Goal: Information Seeking & Learning: Learn about a topic

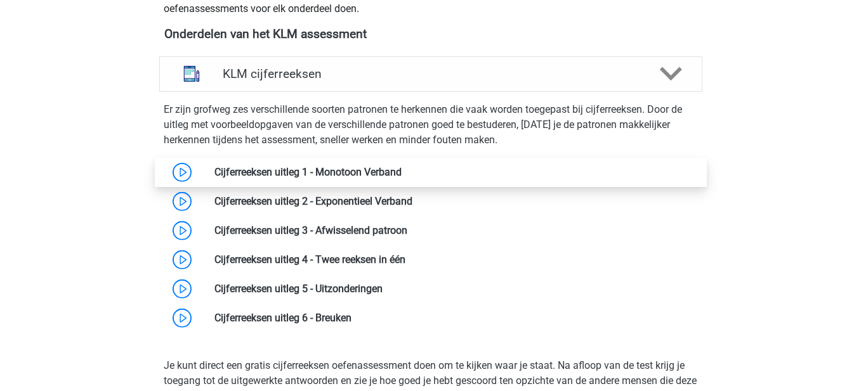
scroll to position [571, 0]
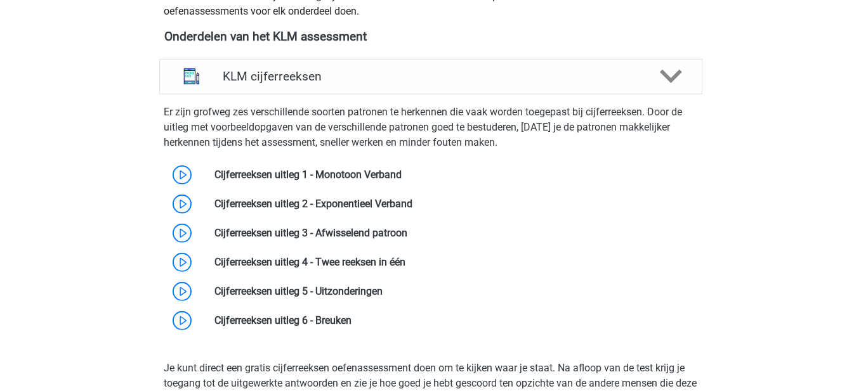
click at [472, 102] on div "Er zijn grofweg zes verschillende soorten patronen te herkennen die vaak worden…" at bounding box center [430, 218] width 553 height 236
drag, startPoint x: 470, startPoint y: 96, endPoint x: 468, endPoint y: 67, distance: 29.3
click at [470, 95] on div "Er zijn grofweg zes verschillende soorten patronen te herkennen die vaak worden…" at bounding box center [430, 220] width 553 height 251
click at [468, 67] on div "KLM cijferreeksen" at bounding box center [430, 77] width 543 height 36
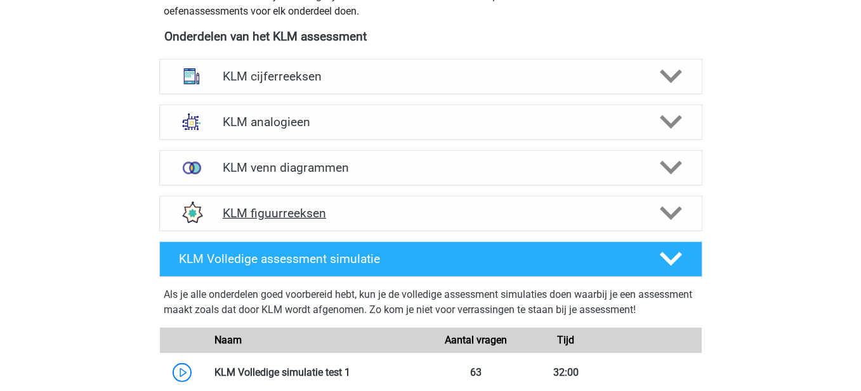
click at [499, 209] on h4 "KLM figuurreeksen" at bounding box center [431, 213] width 416 height 15
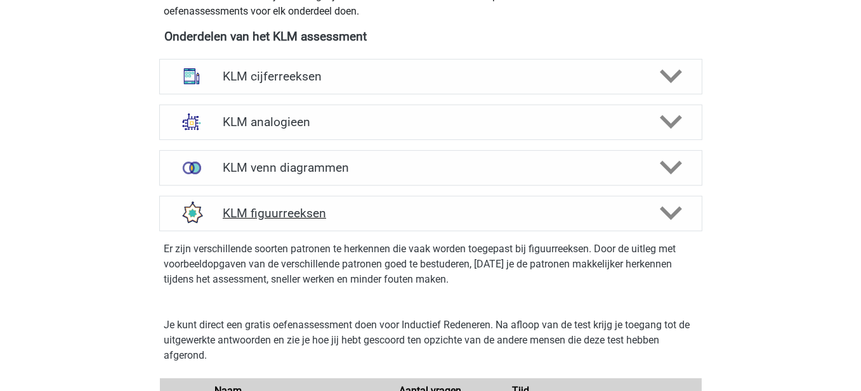
click at [561, 208] on h4 "KLM figuurreeksen" at bounding box center [431, 213] width 416 height 15
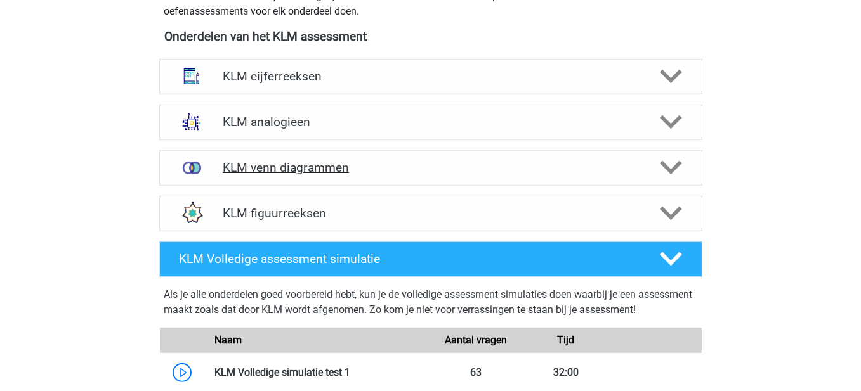
click at [550, 166] on h4 "KLM venn diagrammen" at bounding box center [431, 168] width 416 height 15
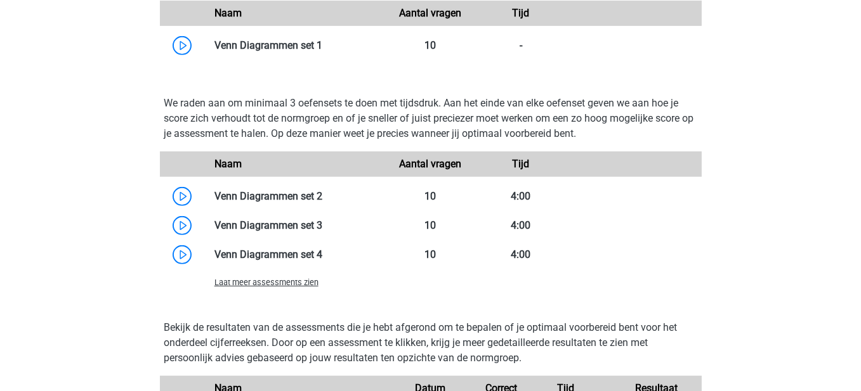
click at [296, 280] on span "Laat meer assessments zien" at bounding box center [266, 283] width 104 height 10
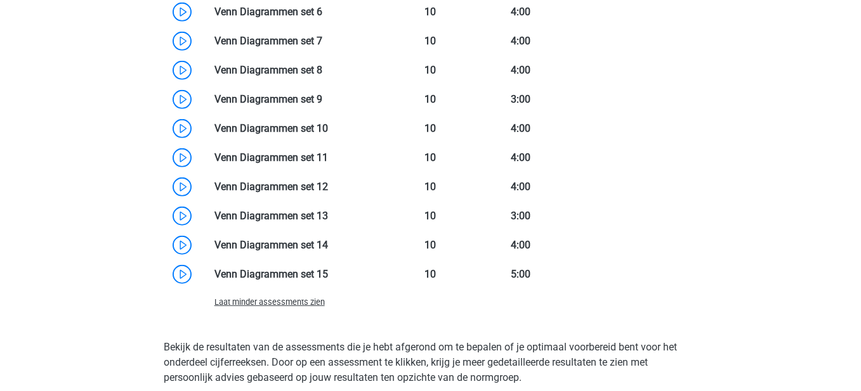
scroll to position [1142, 0]
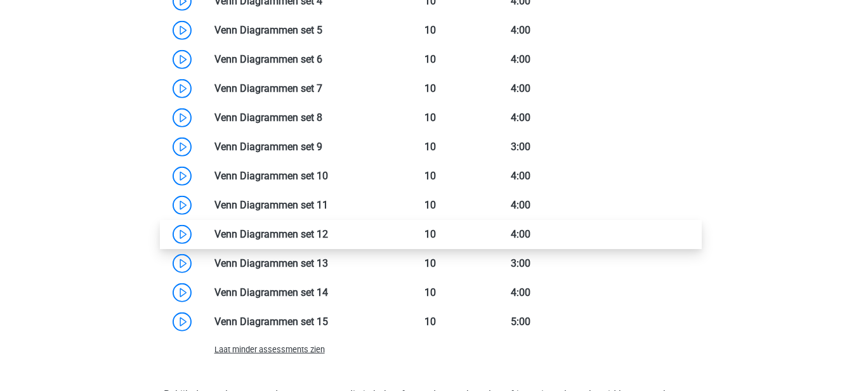
click at [328, 231] on link at bounding box center [328, 234] width 0 height 12
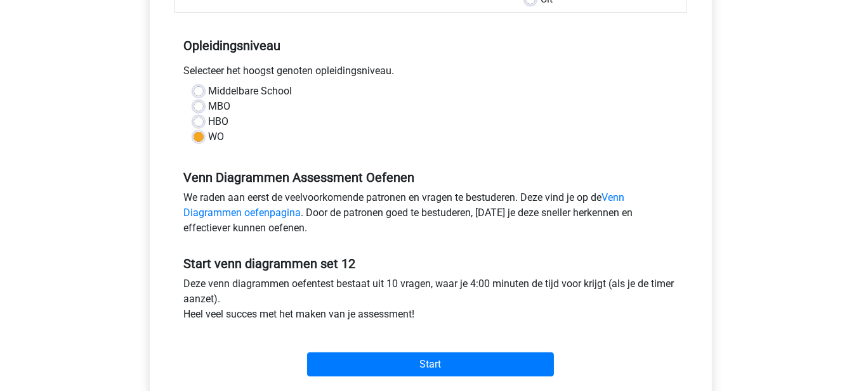
scroll to position [254, 0]
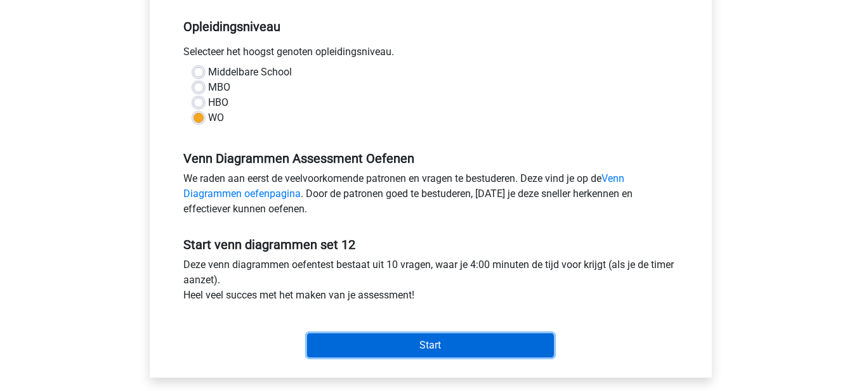
click at [440, 338] on input "Start" at bounding box center [430, 346] width 247 height 24
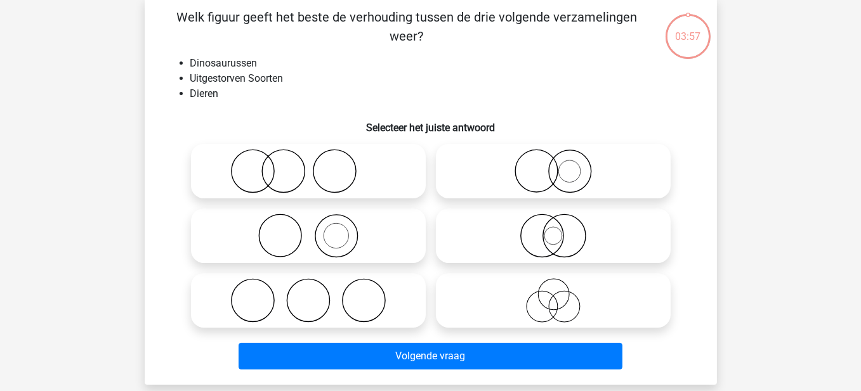
scroll to position [63, 0]
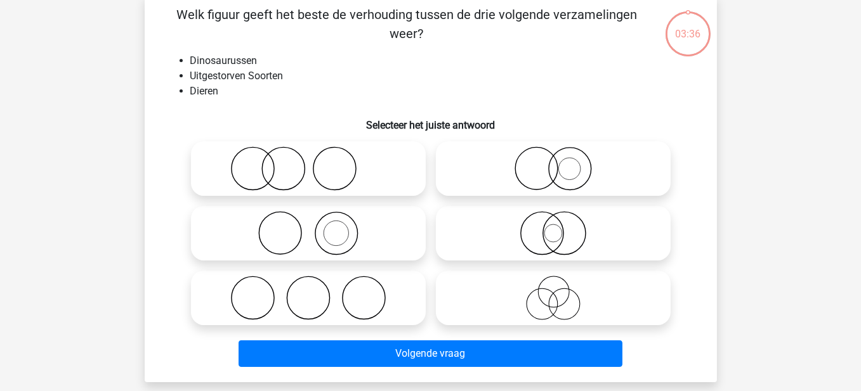
click at [553, 180] on circle at bounding box center [536, 169] width 43 height 43
click at [553, 162] on input "radio" at bounding box center [557, 158] width 8 height 8
radio input "true"
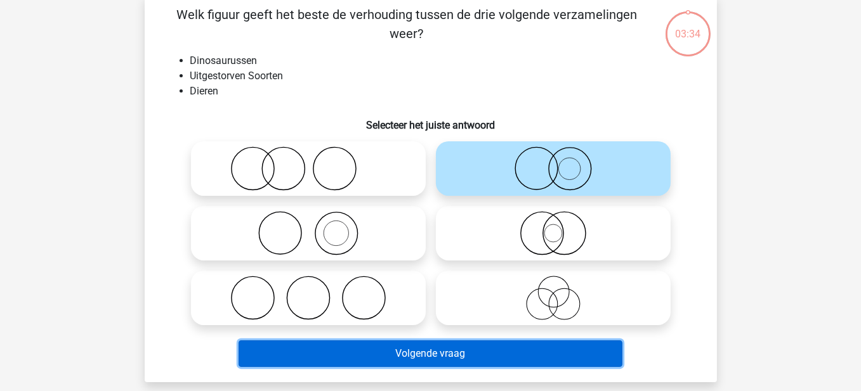
click at [470, 352] on button "Volgende vraag" at bounding box center [431, 354] width 384 height 27
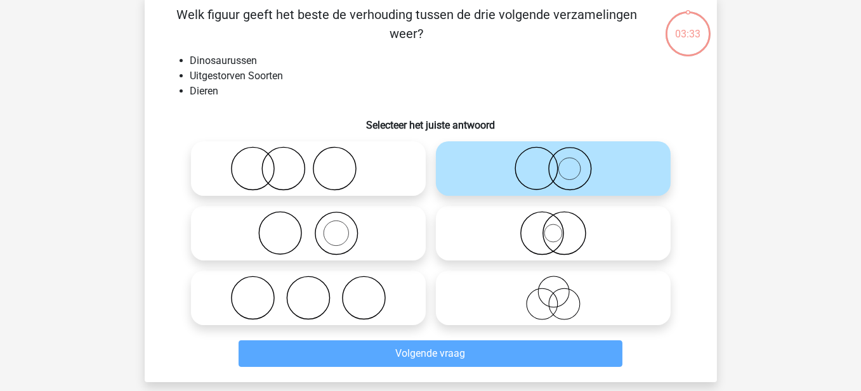
scroll to position [58, 0]
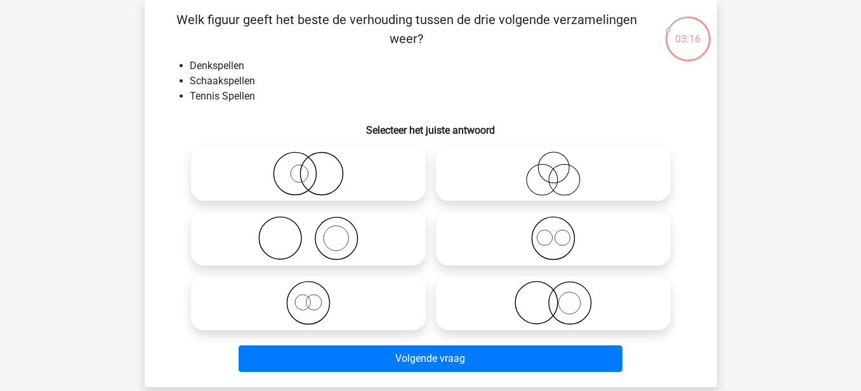
click at [527, 175] on icon at bounding box center [553, 174] width 225 height 44
click at [553, 167] on input "radio" at bounding box center [557, 163] width 8 height 8
radio input "true"
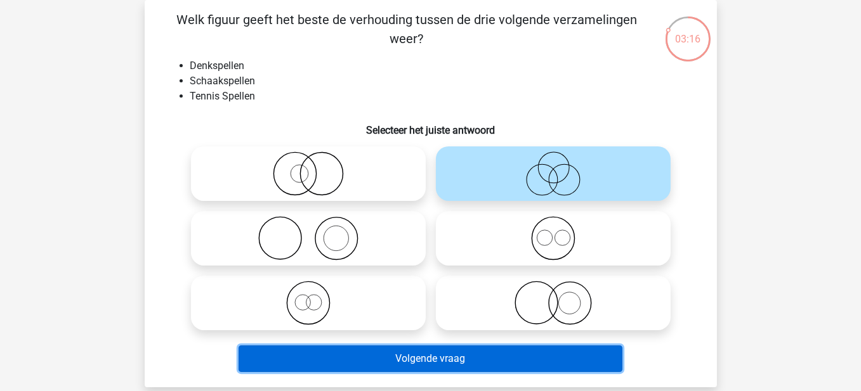
click at [469, 372] on button "Volgende vraag" at bounding box center [431, 359] width 384 height 27
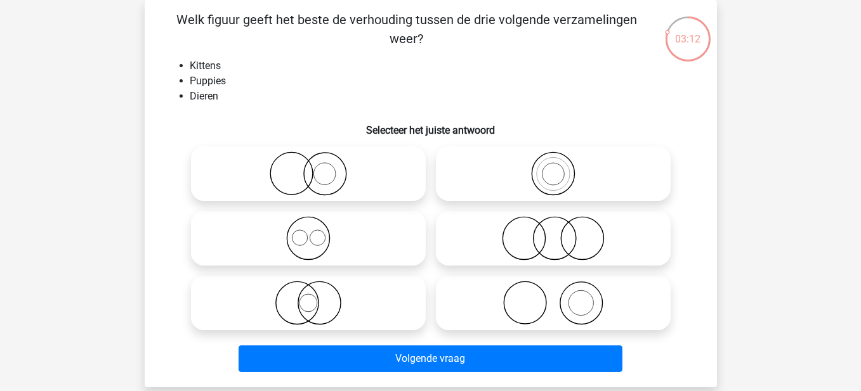
click at [555, 168] on icon at bounding box center [553, 174] width 225 height 44
click at [555, 167] on input "radio" at bounding box center [557, 163] width 8 height 8
radio input "true"
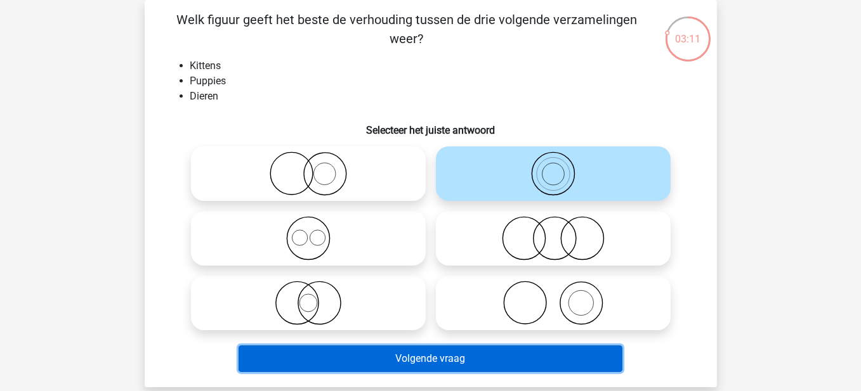
click at [478, 350] on button "Volgende vraag" at bounding box center [431, 359] width 384 height 27
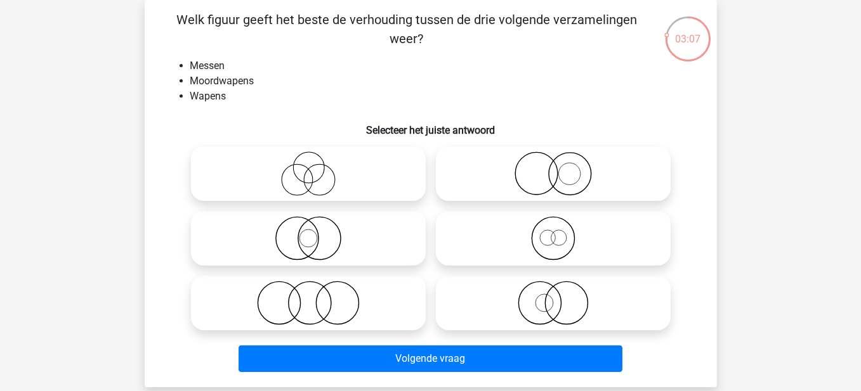
click at [574, 182] on icon at bounding box center [553, 174] width 225 height 44
click at [561, 167] on input "radio" at bounding box center [557, 163] width 8 height 8
radio input "true"
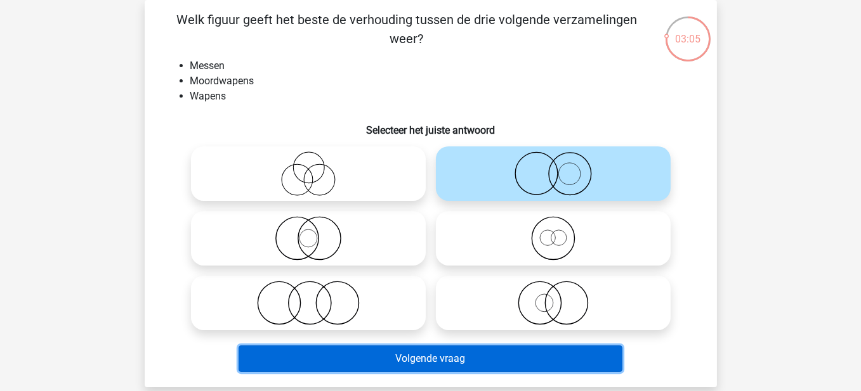
click at [458, 362] on button "Volgende vraag" at bounding box center [431, 359] width 384 height 27
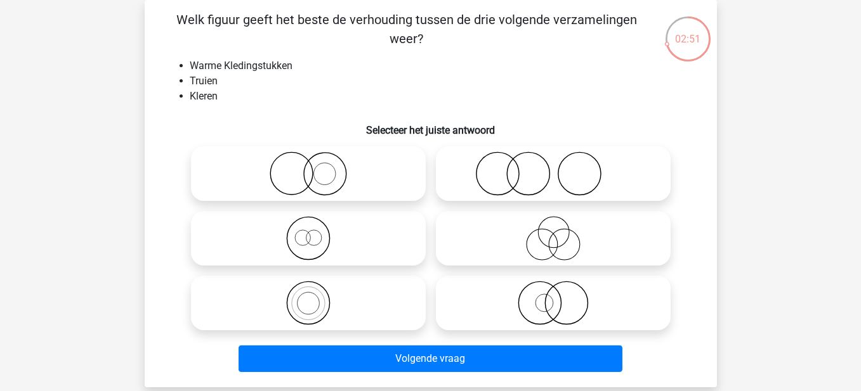
drag, startPoint x: 601, startPoint y: 301, endPoint x: 555, endPoint y: 321, distance: 50.0
click at [600, 301] on icon at bounding box center [553, 303] width 225 height 44
click at [561, 297] on input "radio" at bounding box center [557, 293] width 8 height 8
radio input "true"
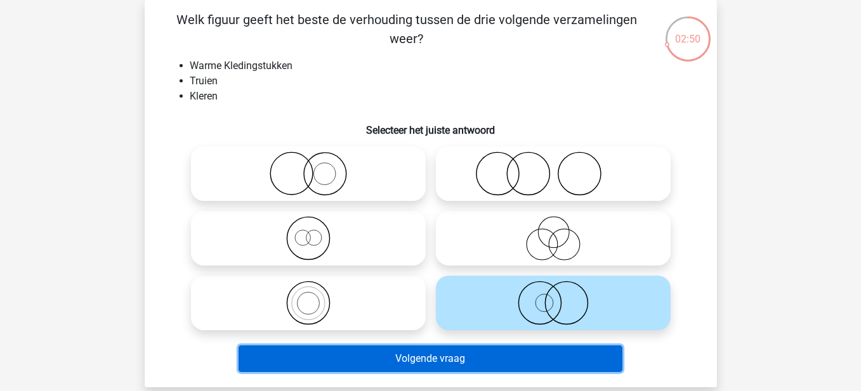
click at [485, 358] on button "Volgende vraag" at bounding box center [431, 359] width 384 height 27
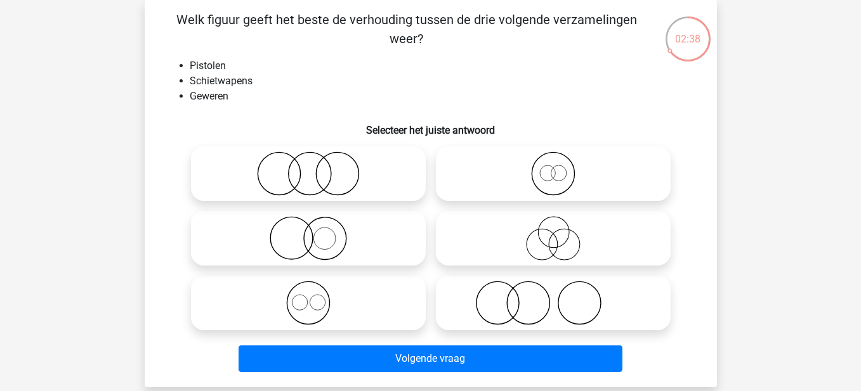
click at [314, 187] on icon at bounding box center [308, 174] width 225 height 44
click at [314, 167] on input "radio" at bounding box center [312, 163] width 8 height 8
radio input "true"
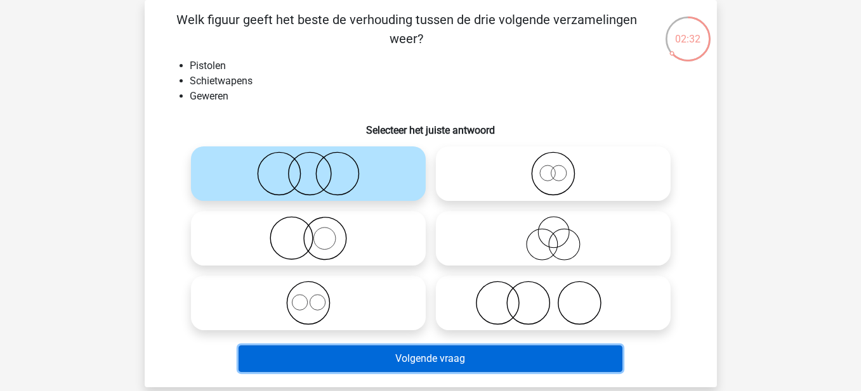
click at [462, 360] on button "Volgende vraag" at bounding box center [431, 359] width 384 height 27
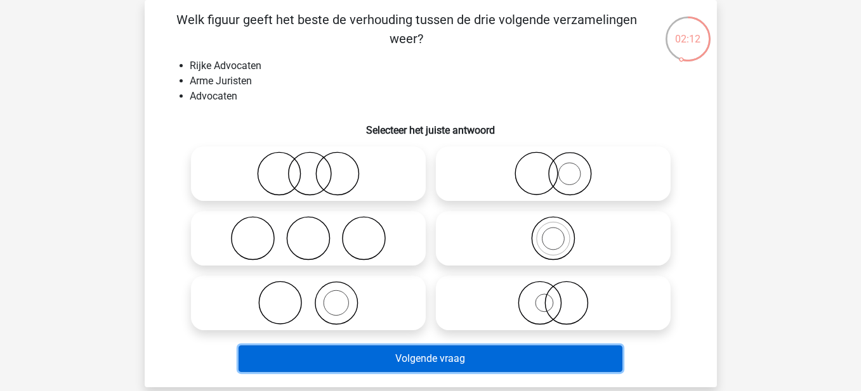
click at [360, 359] on button "Volgende vraag" at bounding box center [431, 359] width 384 height 27
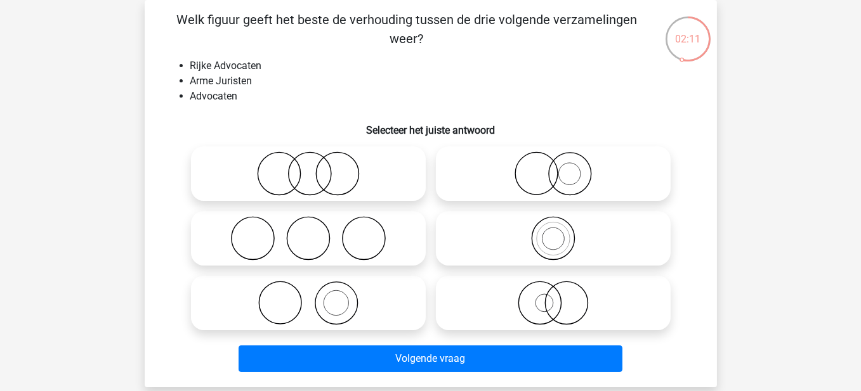
click at [358, 312] on icon at bounding box center [308, 303] width 225 height 44
click at [317, 297] on input "radio" at bounding box center [312, 293] width 8 height 8
radio input "true"
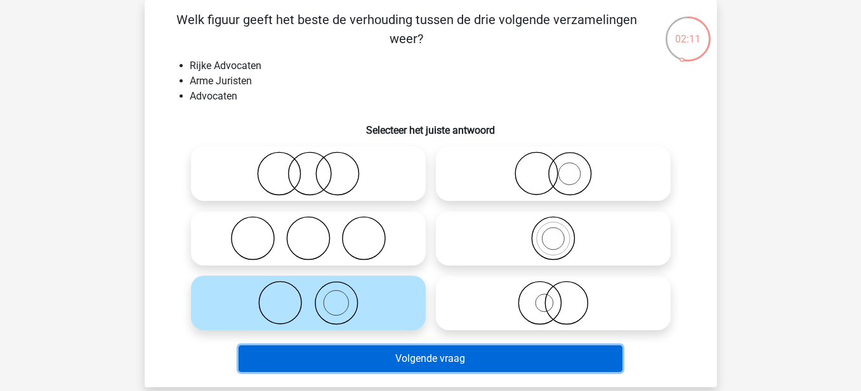
click at [394, 362] on button "Volgende vraag" at bounding box center [431, 359] width 384 height 27
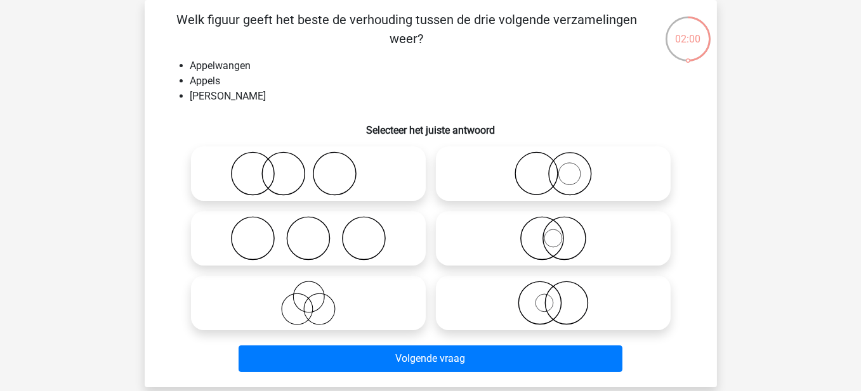
click at [550, 184] on icon at bounding box center [553, 174] width 225 height 44
click at [553, 167] on input "radio" at bounding box center [557, 163] width 8 height 8
radio input "true"
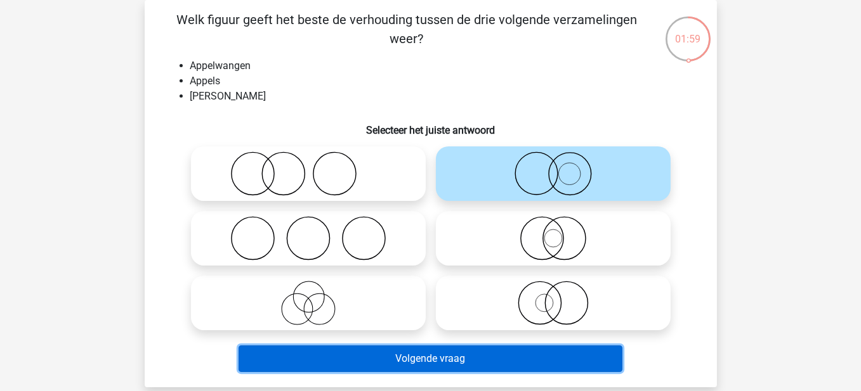
click at [496, 364] on button "Volgende vraag" at bounding box center [431, 359] width 384 height 27
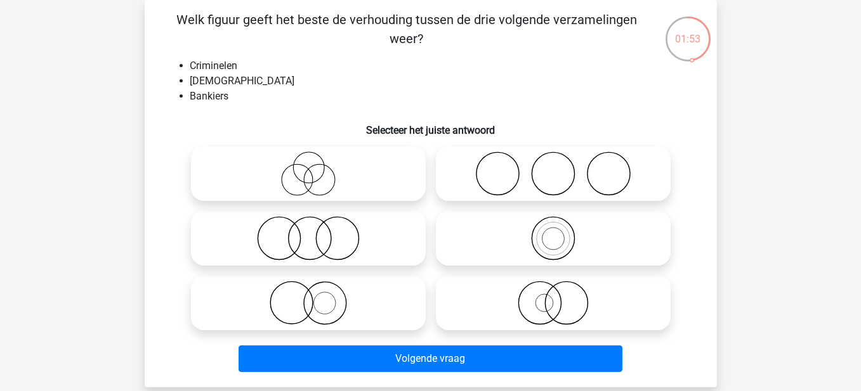
click at [317, 176] on icon at bounding box center [308, 174] width 225 height 44
click at [317, 167] on input "radio" at bounding box center [312, 163] width 8 height 8
radio input "true"
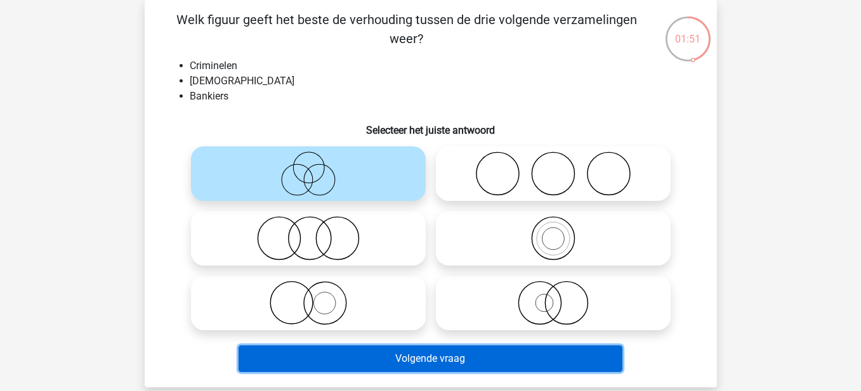
click at [429, 350] on button "Volgende vraag" at bounding box center [431, 359] width 384 height 27
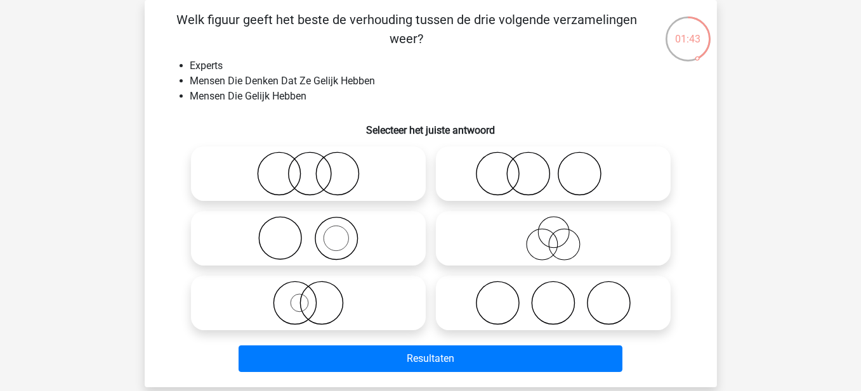
click at [561, 250] on icon at bounding box center [553, 238] width 225 height 44
click at [561, 232] on input "radio" at bounding box center [557, 228] width 8 height 8
radio input "true"
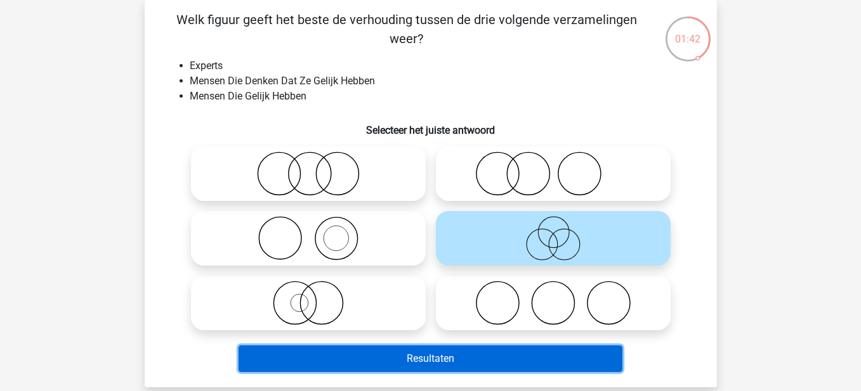
click at [460, 356] on button "Resultaten" at bounding box center [431, 359] width 384 height 27
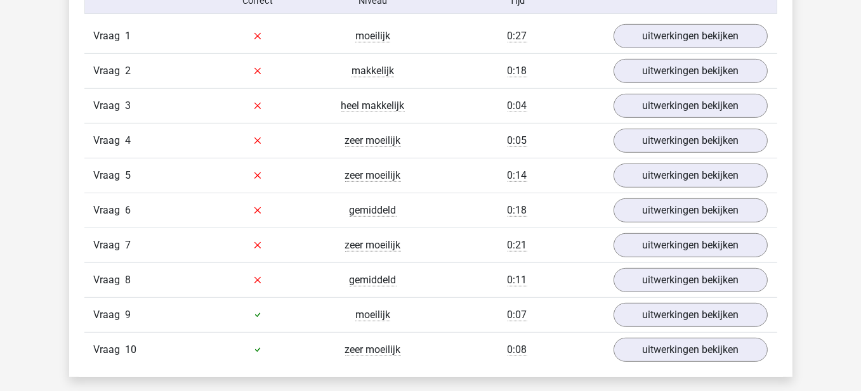
scroll to position [825, 0]
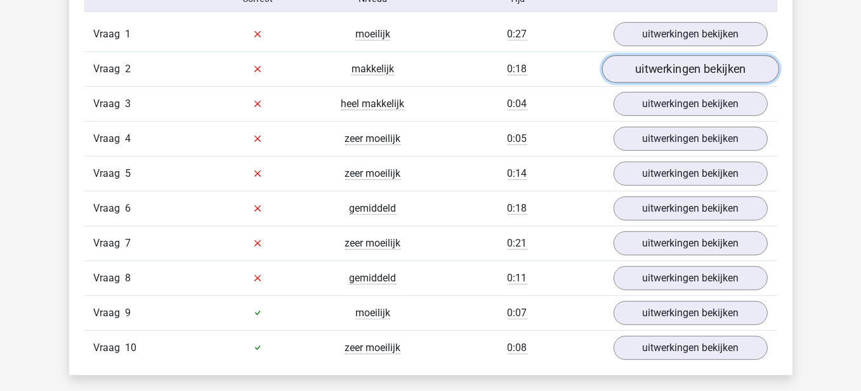
click at [656, 59] on link "uitwerkingen bekijken" at bounding box center [689, 69] width 177 height 28
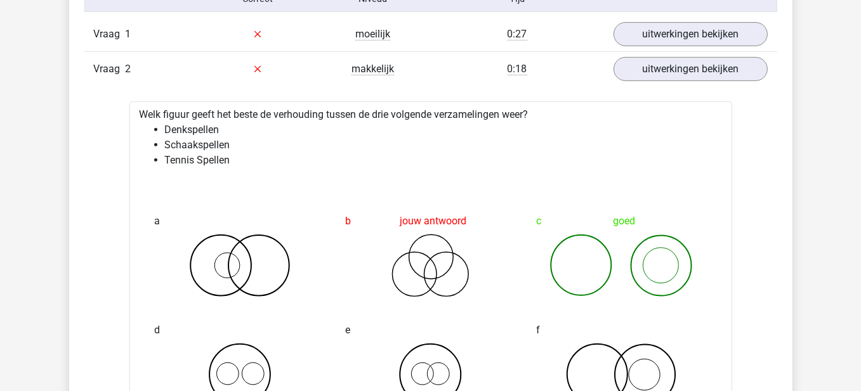
click at [669, 75] on link "uitwerkingen bekijken" at bounding box center [689, 69] width 177 height 28
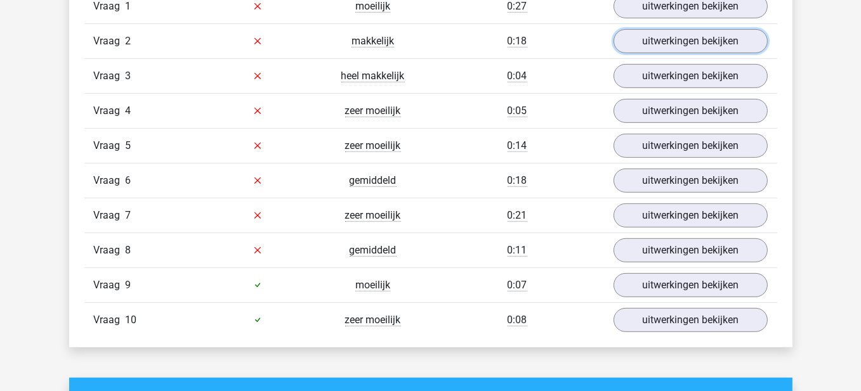
scroll to position [888, 0]
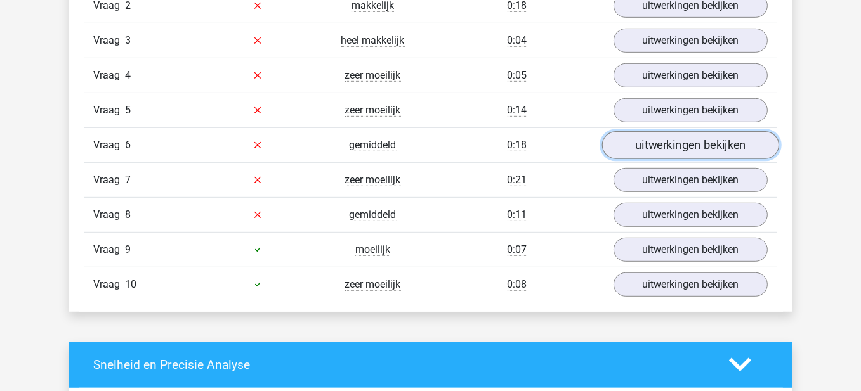
click at [678, 148] on link "uitwerkingen bekijken" at bounding box center [689, 145] width 177 height 28
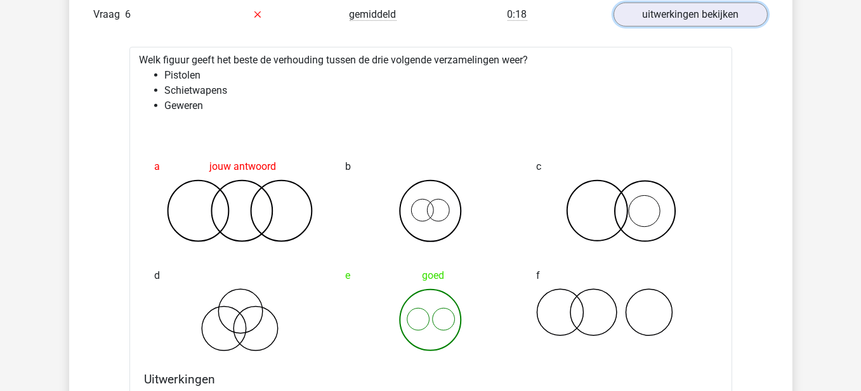
scroll to position [1015, 0]
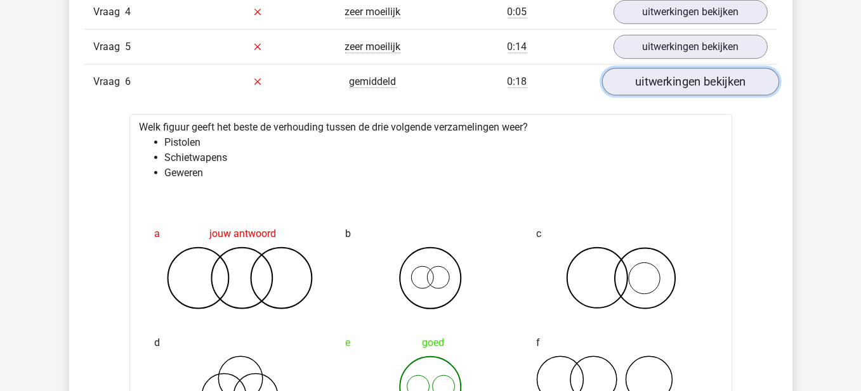
click at [697, 80] on link "uitwerkingen bekijken" at bounding box center [689, 82] width 177 height 28
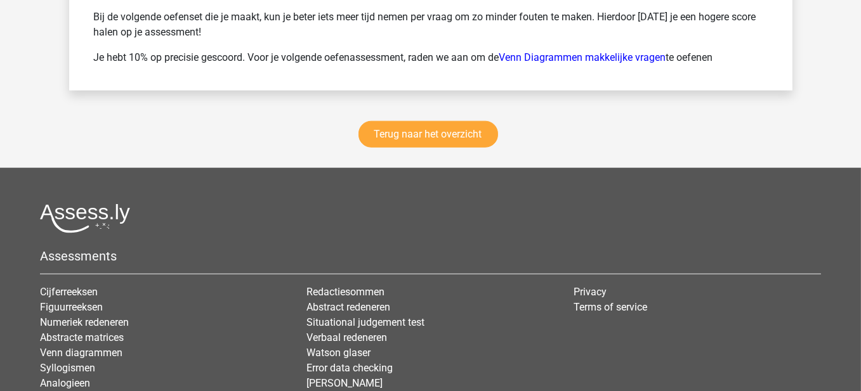
scroll to position [1840, 0]
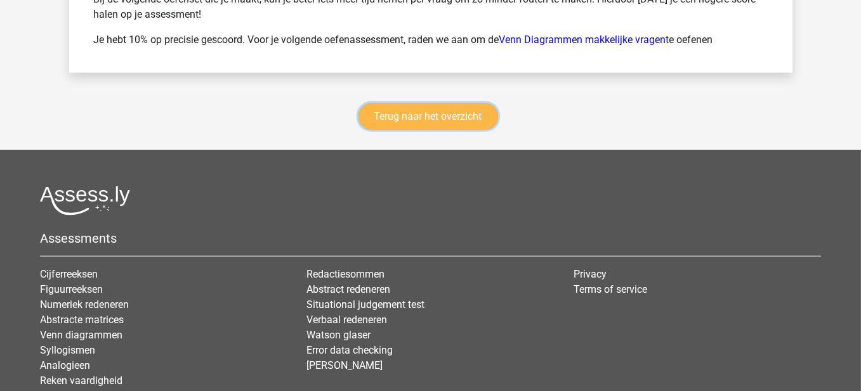
click at [425, 115] on link "Terug naar het overzicht" at bounding box center [428, 116] width 140 height 27
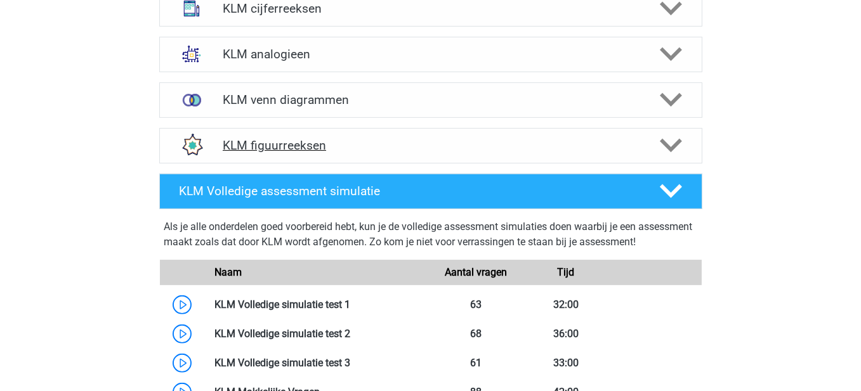
scroll to position [634, 0]
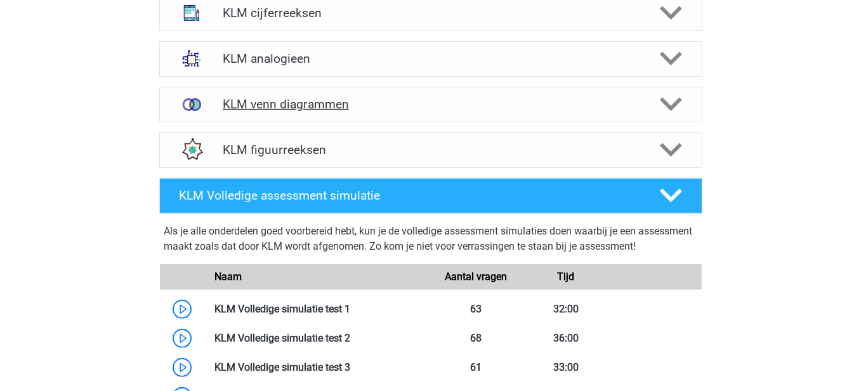
click at [446, 118] on div "KLM venn diagrammen" at bounding box center [430, 105] width 543 height 36
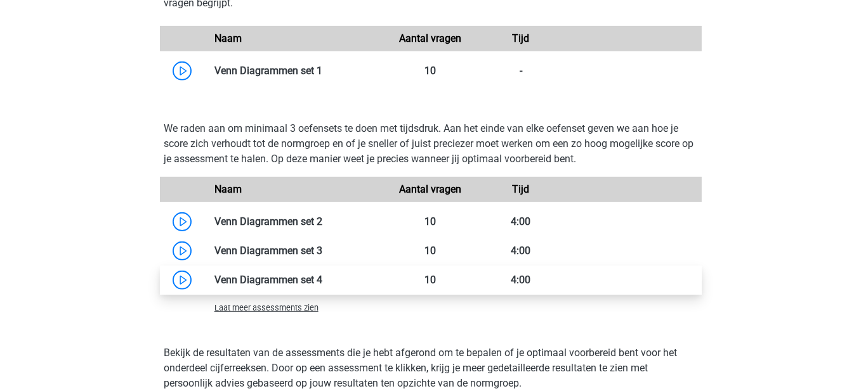
scroll to position [952, 0]
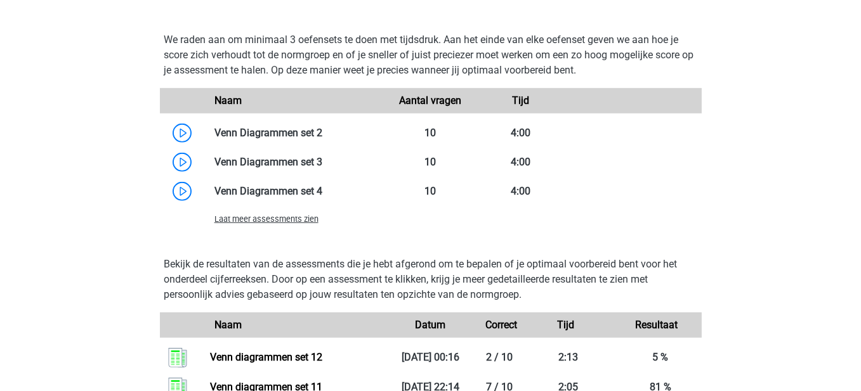
click at [294, 221] on span "Laat meer assessments zien" at bounding box center [266, 219] width 104 height 10
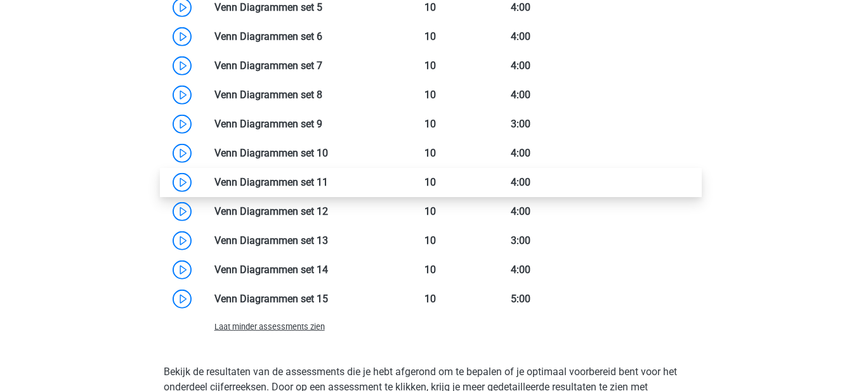
scroll to position [1142, 0]
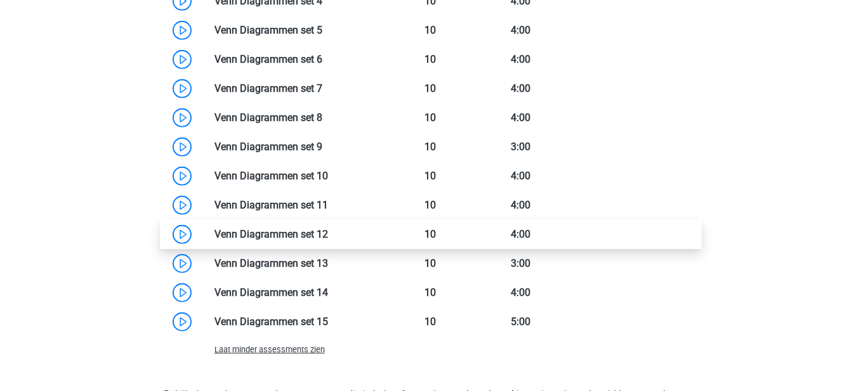
click at [328, 229] on link at bounding box center [328, 234] width 0 height 12
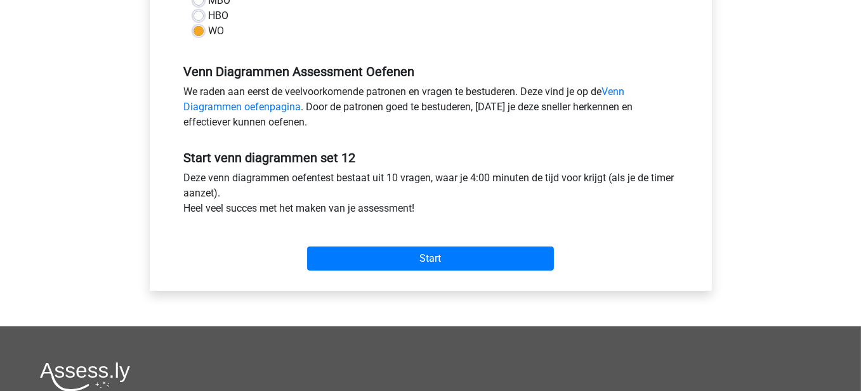
scroll to position [381, 0]
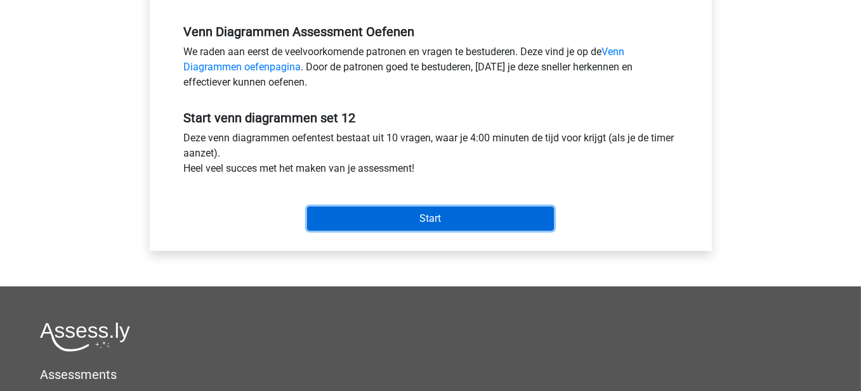
click at [376, 216] on input "Start" at bounding box center [430, 219] width 247 height 24
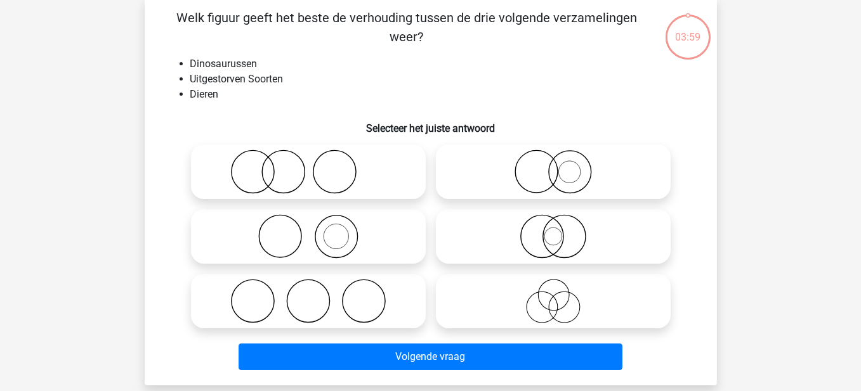
scroll to position [63, 0]
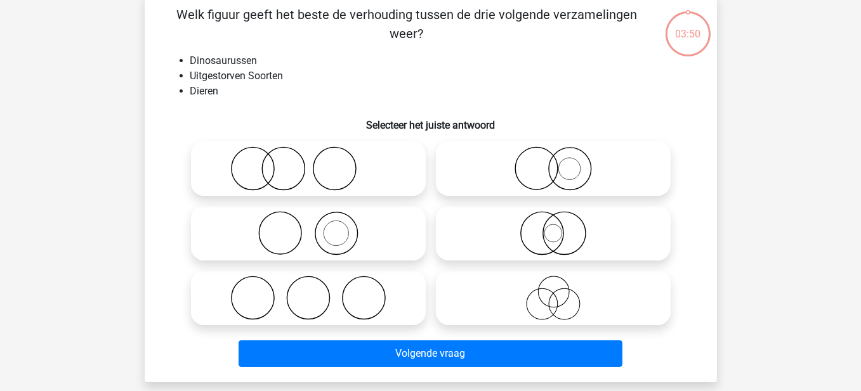
click at [337, 240] on icon at bounding box center [308, 233] width 225 height 44
click at [317, 227] on input "radio" at bounding box center [312, 223] width 8 height 8
radio input "true"
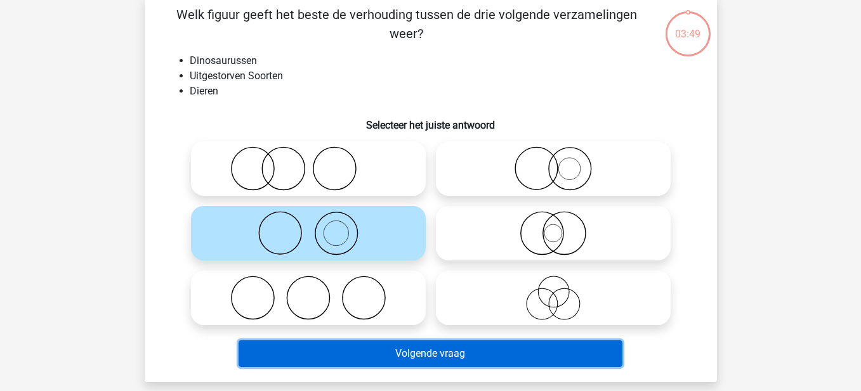
click at [454, 357] on button "Volgende vraag" at bounding box center [431, 354] width 384 height 27
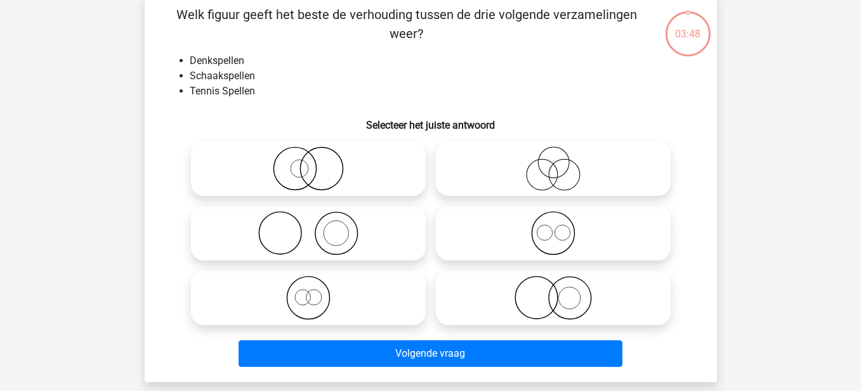
scroll to position [58, 0]
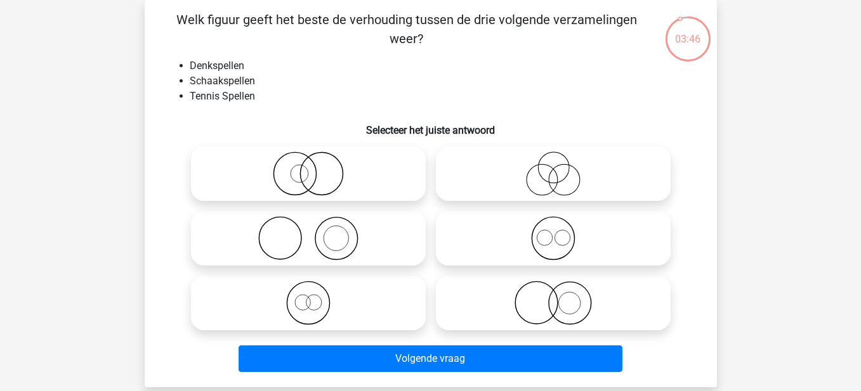
click at [339, 246] on icon at bounding box center [308, 238] width 225 height 44
click at [317, 232] on input "radio" at bounding box center [312, 228] width 8 height 8
radio input "true"
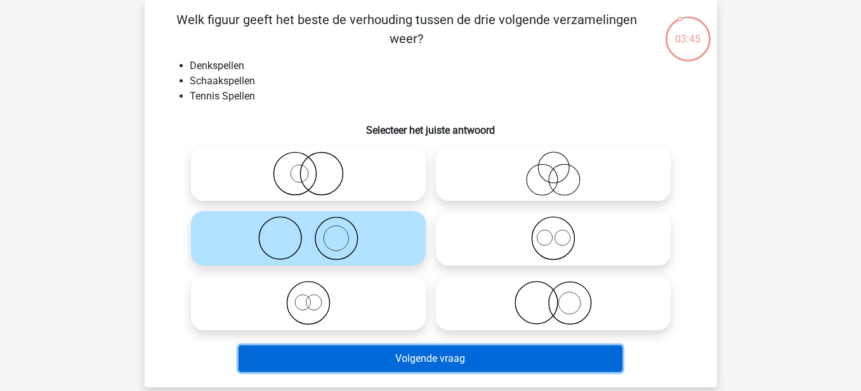
click at [367, 356] on button "Volgende vraag" at bounding box center [431, 359] width 384 height 27
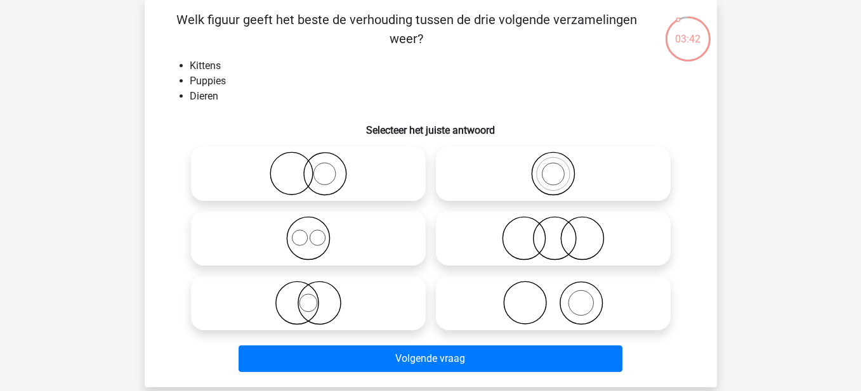
click at [530, 175] on icon at bounding box center [553, 174] width 225 height 44
click at [553, 167] on input "radio" at bounding box center [557, 163] width 8 height 8
radio input "true"
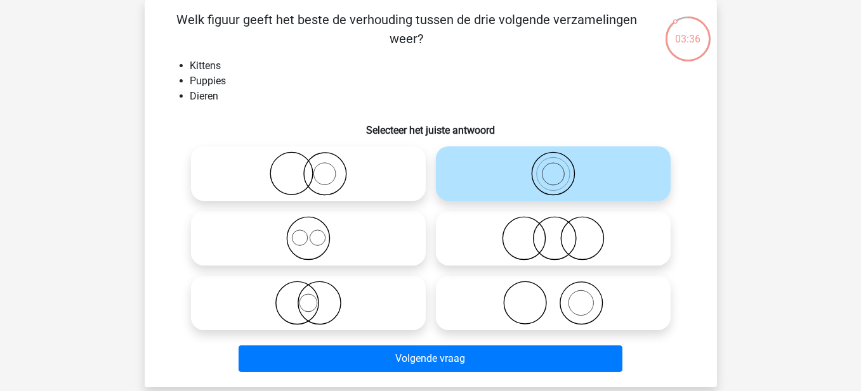
click at [317, 246] on circle at bounding box center [317, 237] width 15 height 15
click at [317, 232] on input "radio" at bounding box center [312, 228] width 8 height 8
radio input "true"
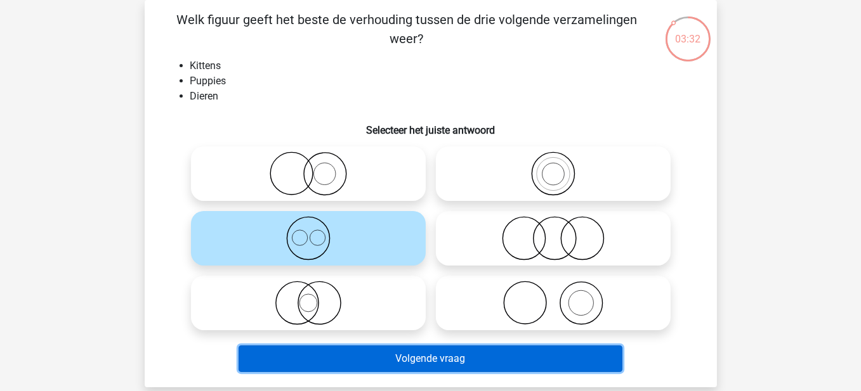
click at [461, 361] on button "Volgende vraag" at bounding box center [431, 359] width 384 height 27
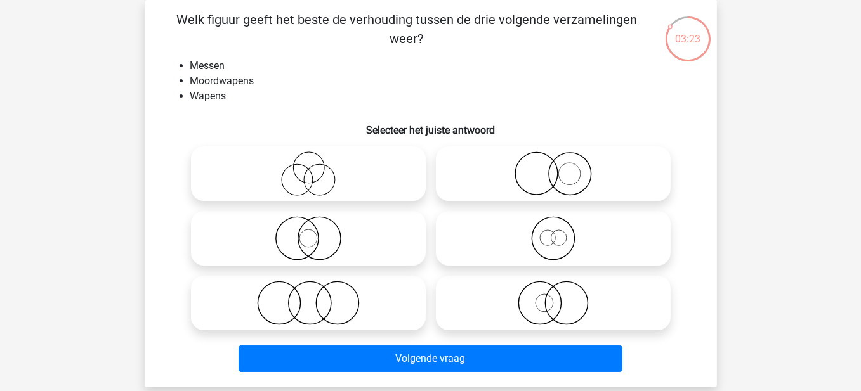
click at [541, 314] on icon at bounding box center [553, 303] width 225 height 44
click at [553, 297] on input "radio" at bounding box center [557, 293] width 8 height 8
radio input "true"
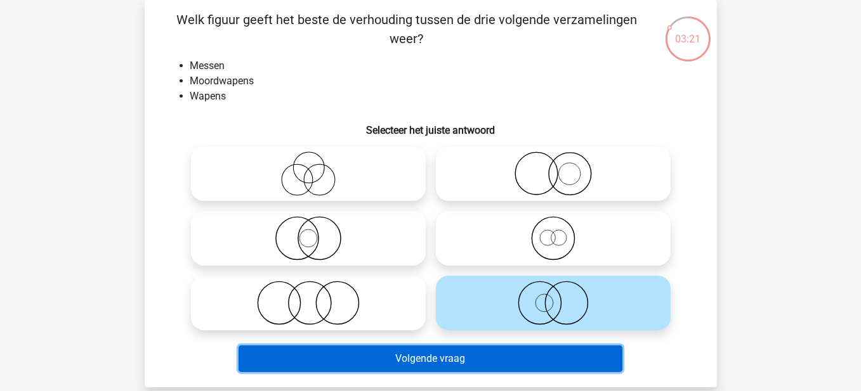
click at [485, 362] on button "Volgende vraag" at bounding box center [431, 359] width 384 height 27
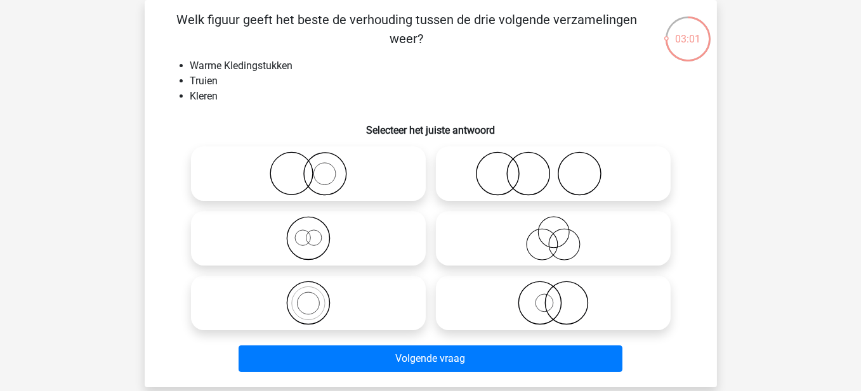
click at [549, 304] on icon at bounding box center [553, 303] width 225 height 44
click at [553, 297] on input "radio" at bounding box center [557, 293] width 8 height 8
radio input "true"
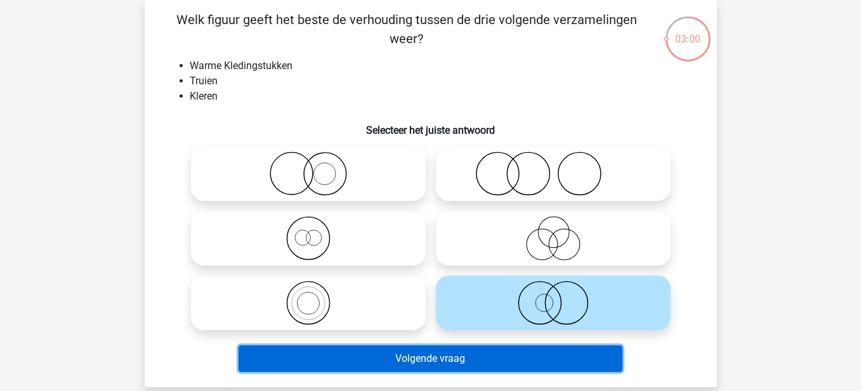
click at [531, 360] on button "Volgende vraag" at bounding box center [431, 359] width 384 height 27
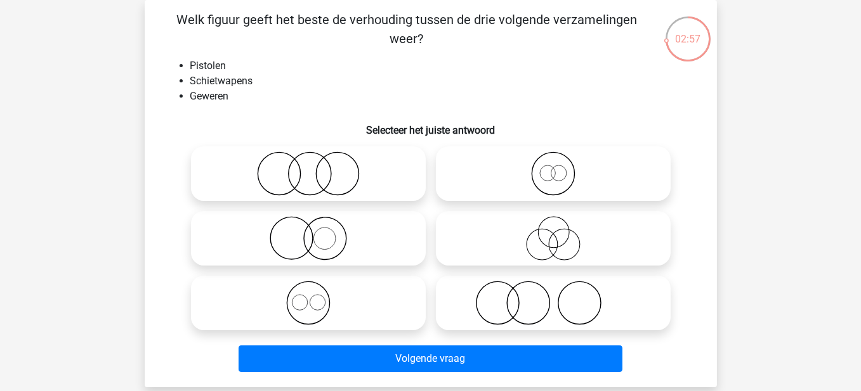
click at [283, 296] on icon at bounding box center [308, 303] width 225 height 44
click at [308, 296] on input "radio" at bounding box center [312, 293] width 8 height 8
radio input "true"
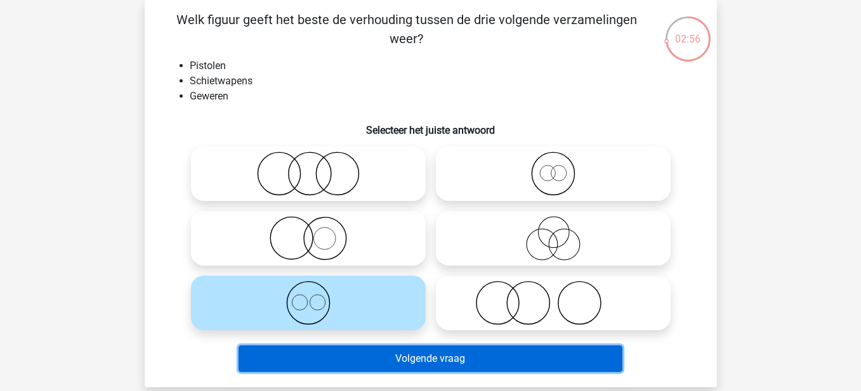
click at [414, 355] on button "Volgende vraag" at bounding box center [431, 359] width 384 height 27
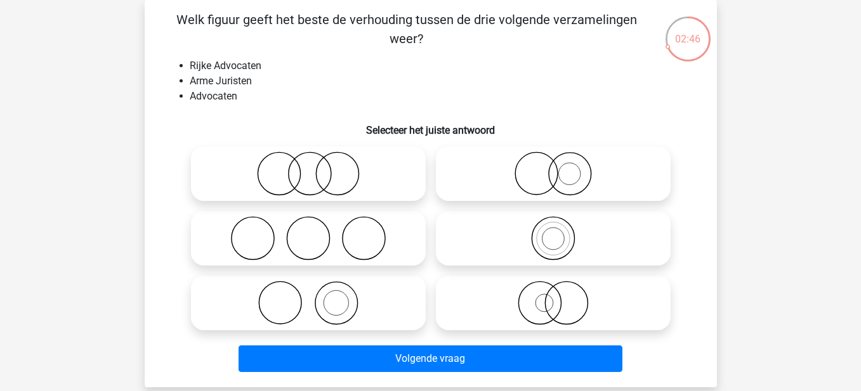
click at [349, 298] on icon at bounding box center [308, 303] width 225 height 44
click at [317, 297] on input "radio" at bounding box center [312, 293] width 8 height 8
radio input "true"
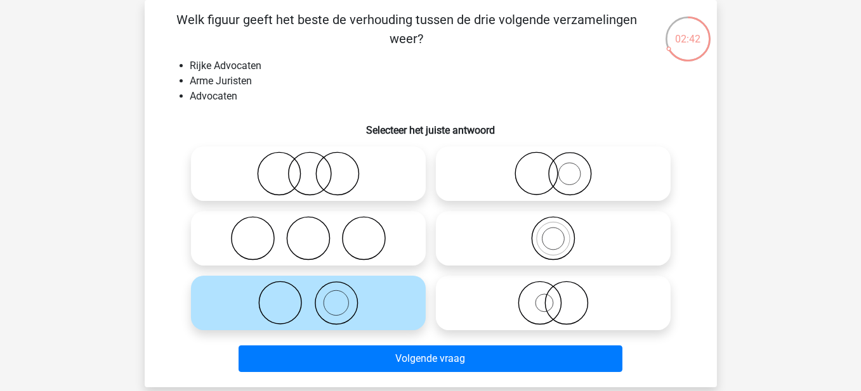
click at [573, 161] on icon at bounding box center [553, 174] width 225 height 44
click at [561, 161] on input "radio" at bounding box center [557, 163] width 8 height 8
radio input "true"
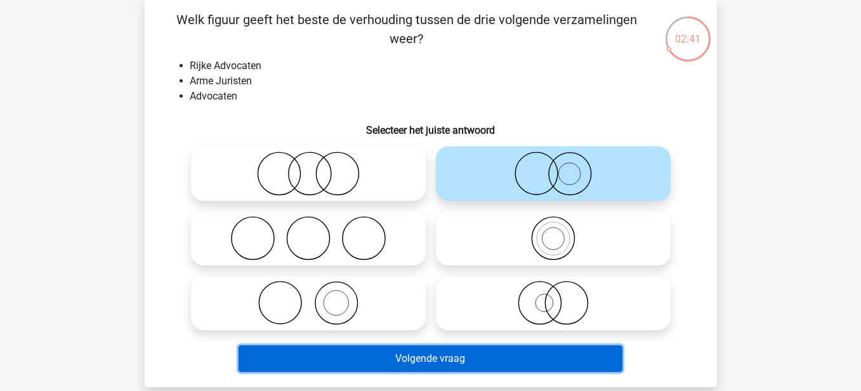
click at [561, 362] on button "Volgende vraag" at bounding box center [431, 359] width 384 height 27
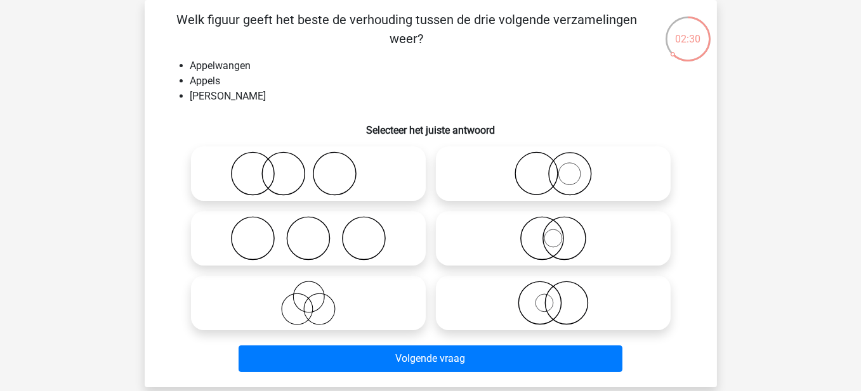
click at [530, 242] on icon at bounding box center [553, 238] width 225 height 44
click at [553, 232] on input "radio" at bounding box center [557, 228] width 8 height 8
radio input "true"
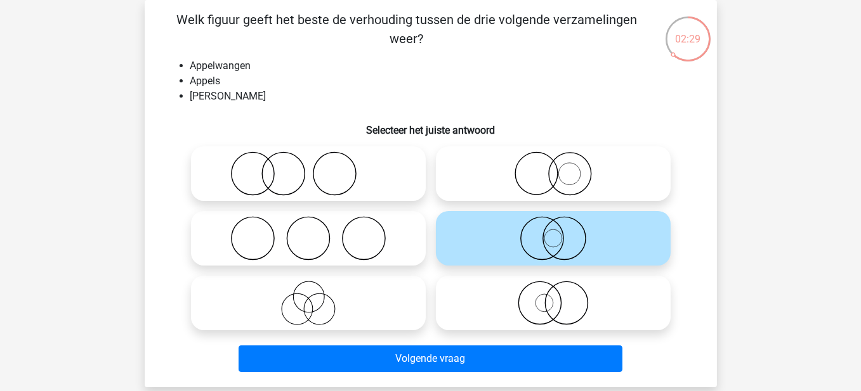
click at [544, 181] on icon at bounding box center [553, 174] width 225 height 44
click at [553, 167] on input "radio" at bounding box center [557, 163] width 8 height 8
radio input "true"
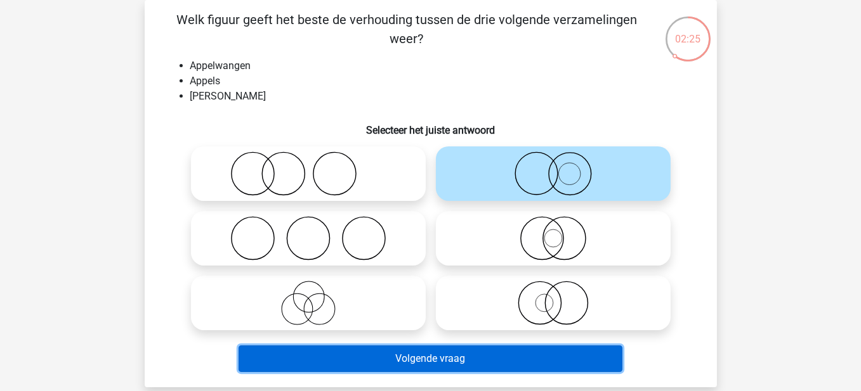
click at [468, 362] on button "Volgende vraag" at bounding box center [431, 359] width 384 height 27
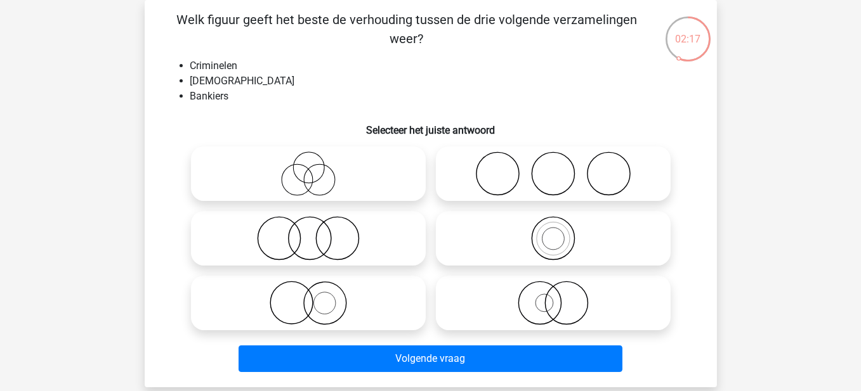
click at [323, 190] on icon at bounding box center [308, 174] width 225 height 44
click at [317, 167] on input "radio" at bounding box center [312, 163] width 8 height 8
radio input "true"
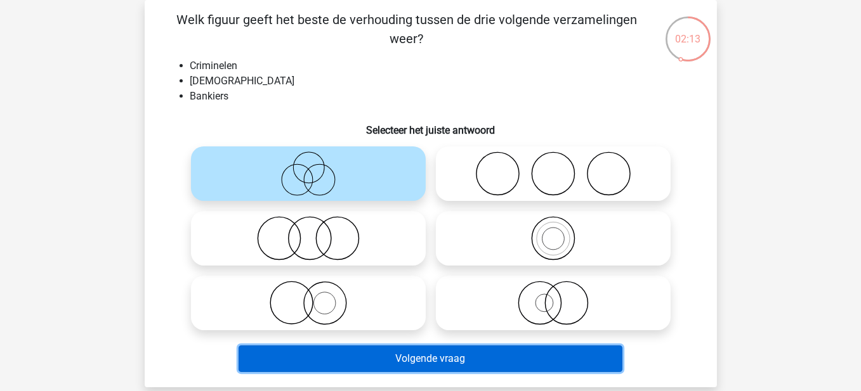
click at [422, 358] on button "Volgende vraag" at bounding box center [431, 359] width 384 height 27
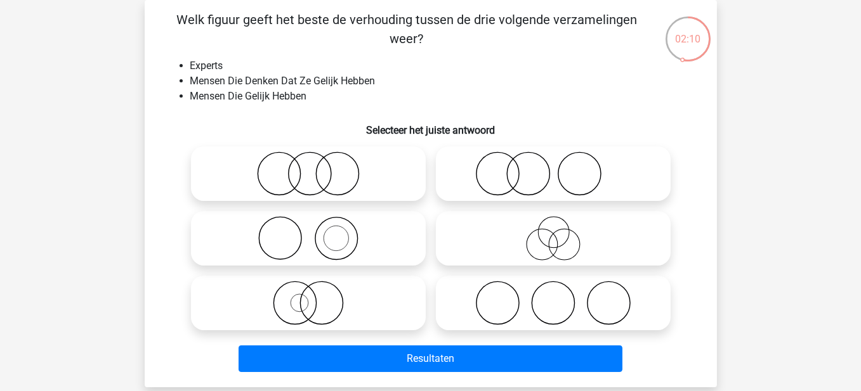
drag, startPoint x: 521, startPoint y: 235, endPoint x: 549, endPoint y: 271, distance: 44.8
click at [521, 235] on icon at bounding box center [553, 238] width 225 height 44
click at [553, 232] on input "radio" at bounding box center [557, 228] width 8 height 8
radio input "true"
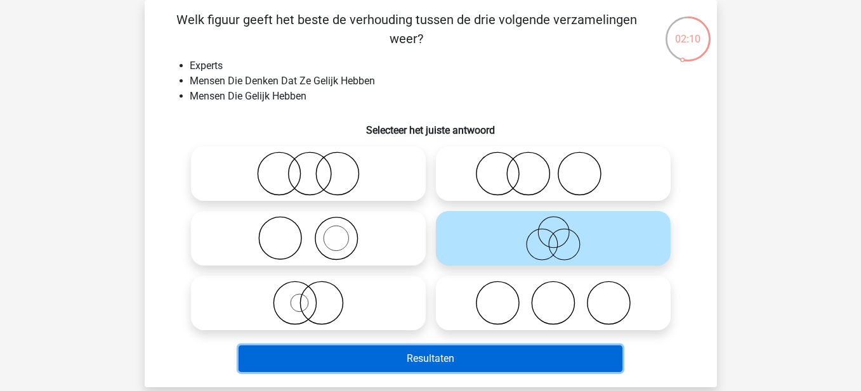
click at [525, 351] on button "Resultaten" at bounding box center [431, 359] width 384 height 27
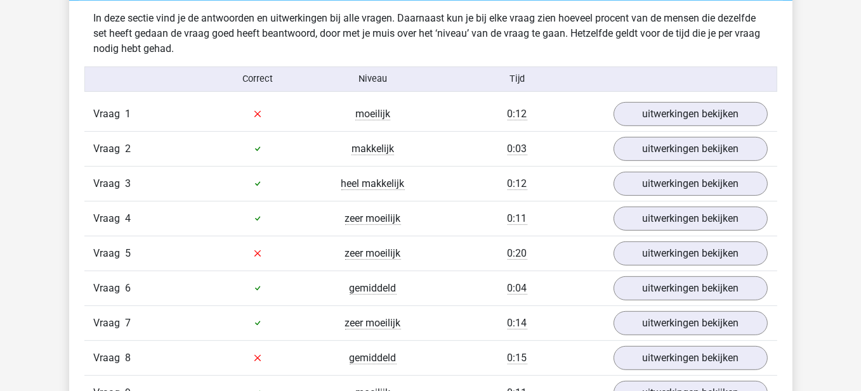
scroll to position [761, 0]
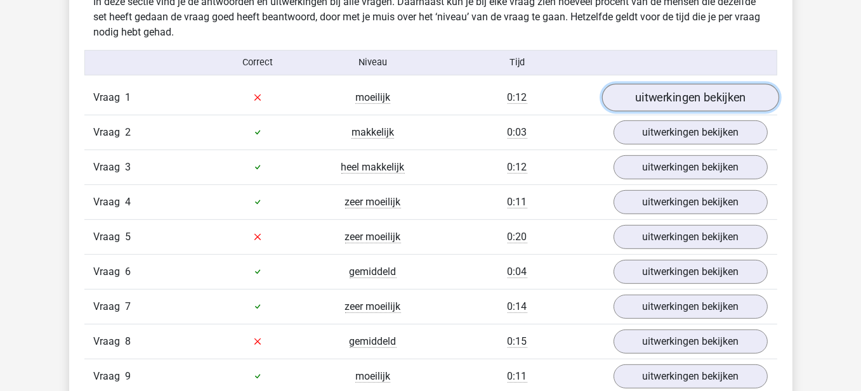
click at [658, 105] on link "uitwerkingen bekijken" at bounding box center [689, 98] width 177 height 28
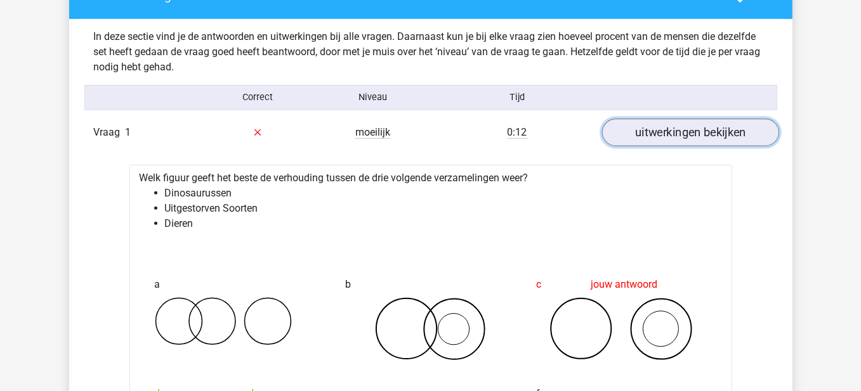
scroll to position [698, 0]
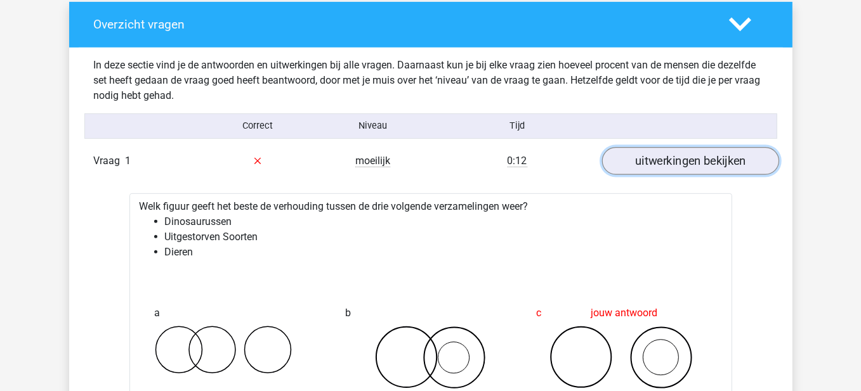
click at [713, 161] on link "uitwerkingen bekijken" at bounding box center [689, 161] width 177 height 28
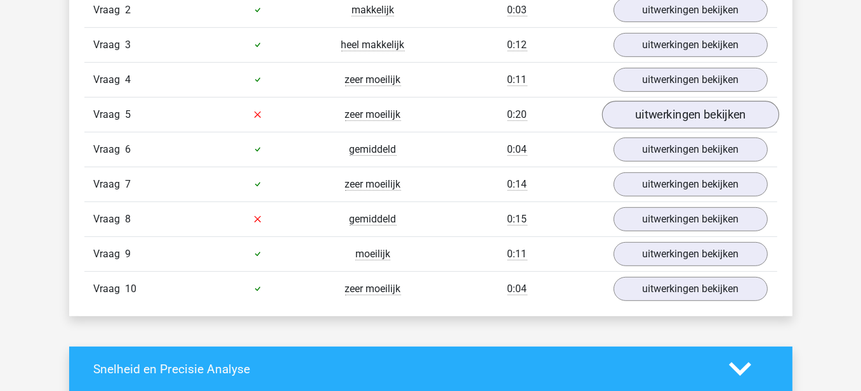
scroll to position [888, 0]
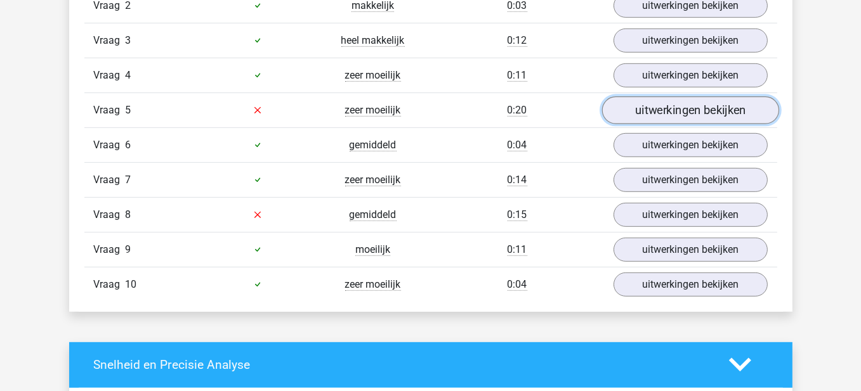
click at [671, 103] on link "uitwerkingen bekijken" at bounding box center [689, 110] width 177 height 28
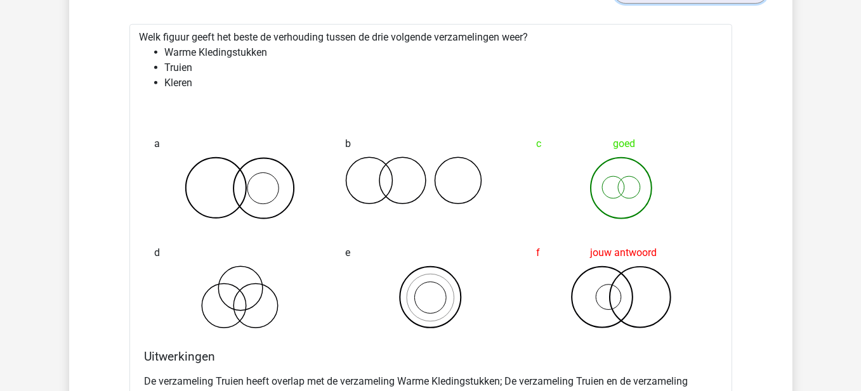
scroll to position [1015, 0]
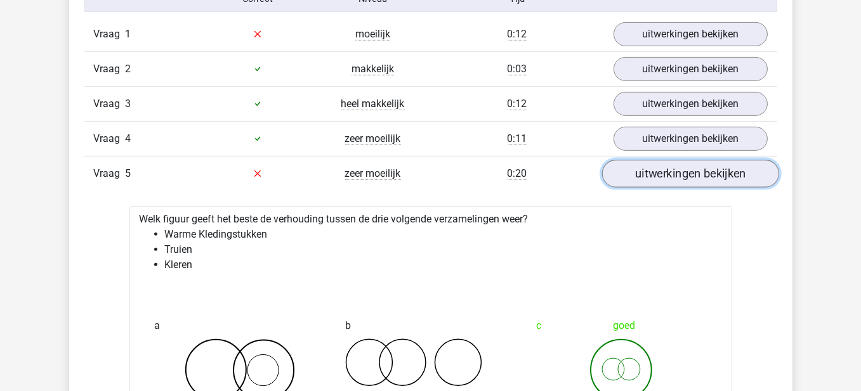
click at [659, 160] on link "uitwerkingen bekijken" at bounding box center [689, 174] width 177 height 28
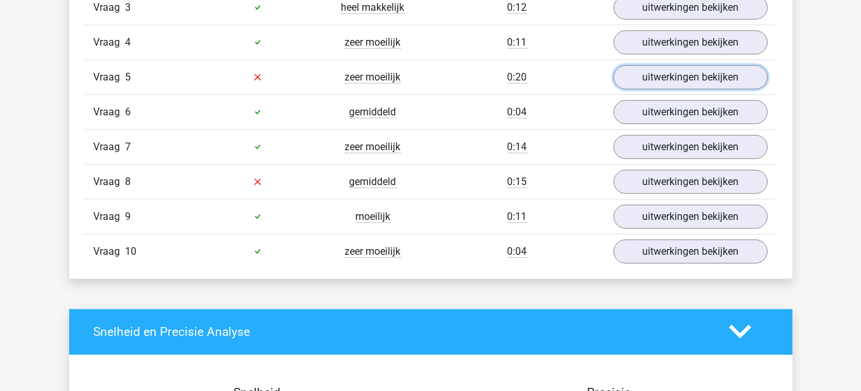
scroll to position [952, 0]
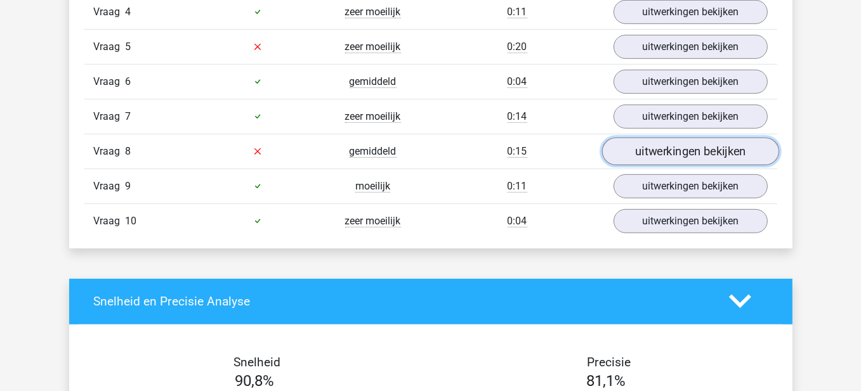
click at [718, 157] on link "uitwerkingen bekijken" at bounding box center [689, 152] width 177 height 28
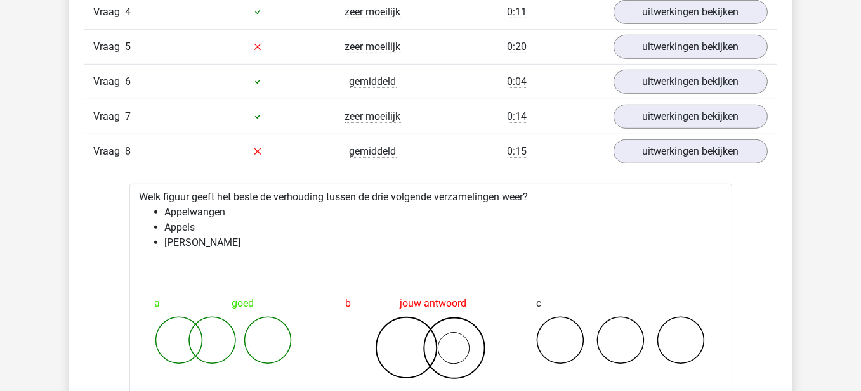
click at [685, 164] on div "Vraag 1 moeilijk 0:12 uitwerkingen bekijken Welk figuur geeft het beste de verh…" at bounding box center [431, 306] width 674 height 833
click at [681, 150] on link "uitwerkingen bekijken" at bounding box center [689, 152] width 177 height 28
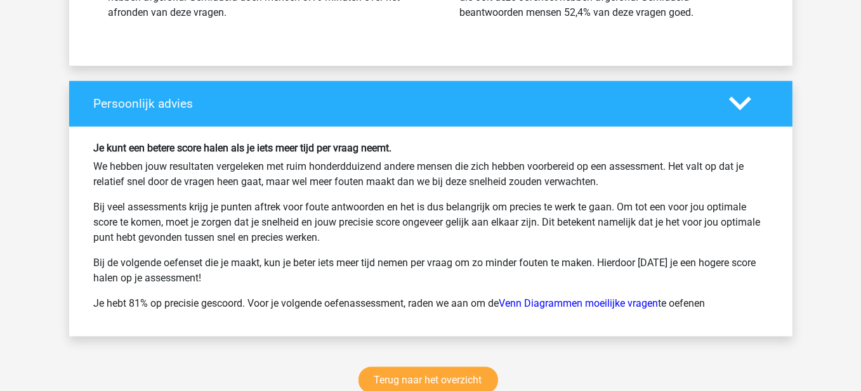
scroll to position [1776, 0]
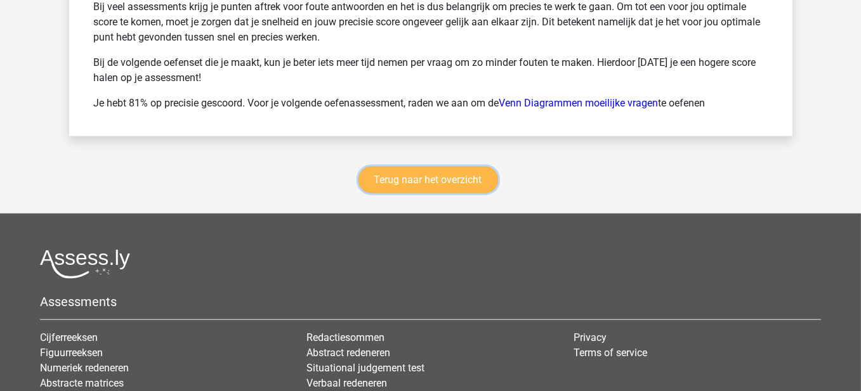
click at [434, 169] on link "Terug naar het overzicht" at bounding box center [428, 180] width 140 height 27
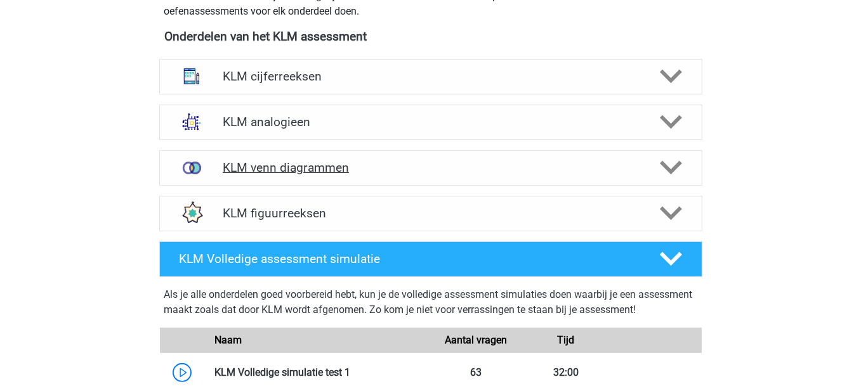
click at [460, 165] on h4 "KLM venn diagrammen" at bounding box center [431, 168] width 416 height 15
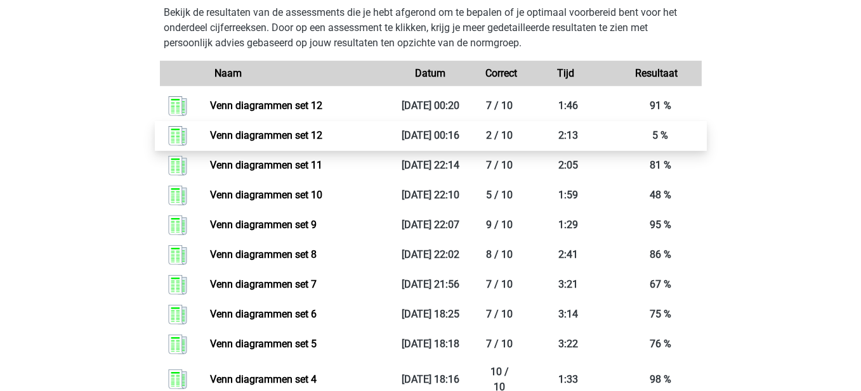
scroll to position [1205, 0]
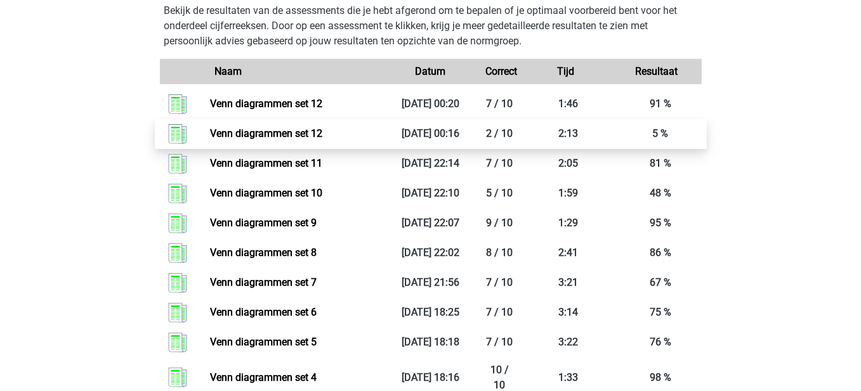
click at [294, 138] on link "Venn diagrammen set 12" at bounding box center [266, 134] width 112 height 12
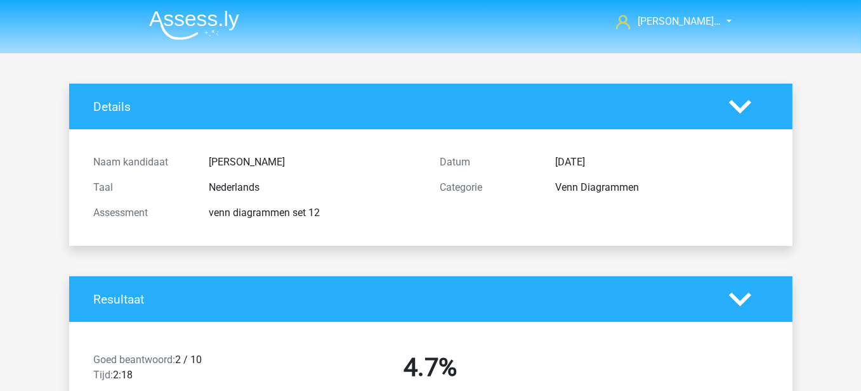
click at [575, 34] on nav "[PERSON_NAME]… [PERSON_NAME][EMAIL_ADDRESS][DOMAIN_NAME]" at bounding box center [431, 22] width 584 height 41
click at [308, 217] on div "venn diagrammen set 12" at bounding box center [315, 213] width 231 height 15
click at [499, 112] on h4 "Details" at bounding box center [402, 107] width 616 height 15
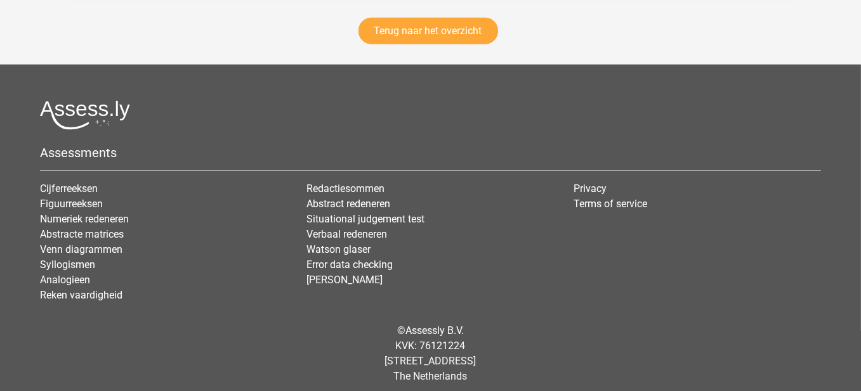
scroll to position [1927, 0]
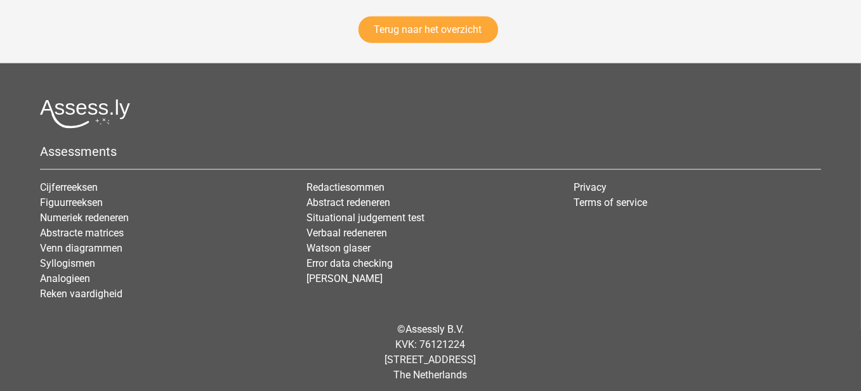
click at [443, 37] on div "Terug naar het overzicht" at bounding box center [430, 32] width 723 height 62
click at [443, 19] on link "Terug naar het overzicht" at bounding box center [428, 29] width 140 height 27
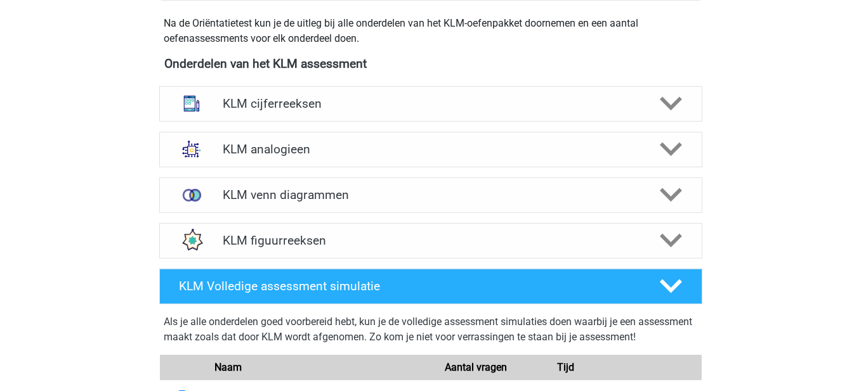
scroll to position [571, 0]
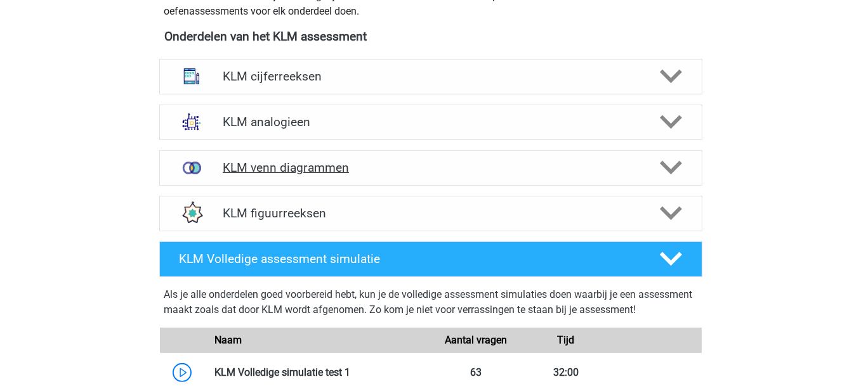
click at [390, 157] on div "KLM venn diagrammen" at bounding box center [430, 168] width 543 height 36
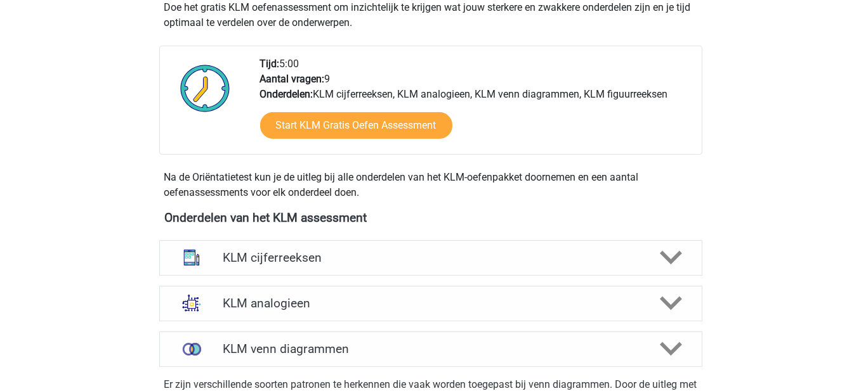
scroll to position [381, 0]
